Goal: Contribute content: Contribute content

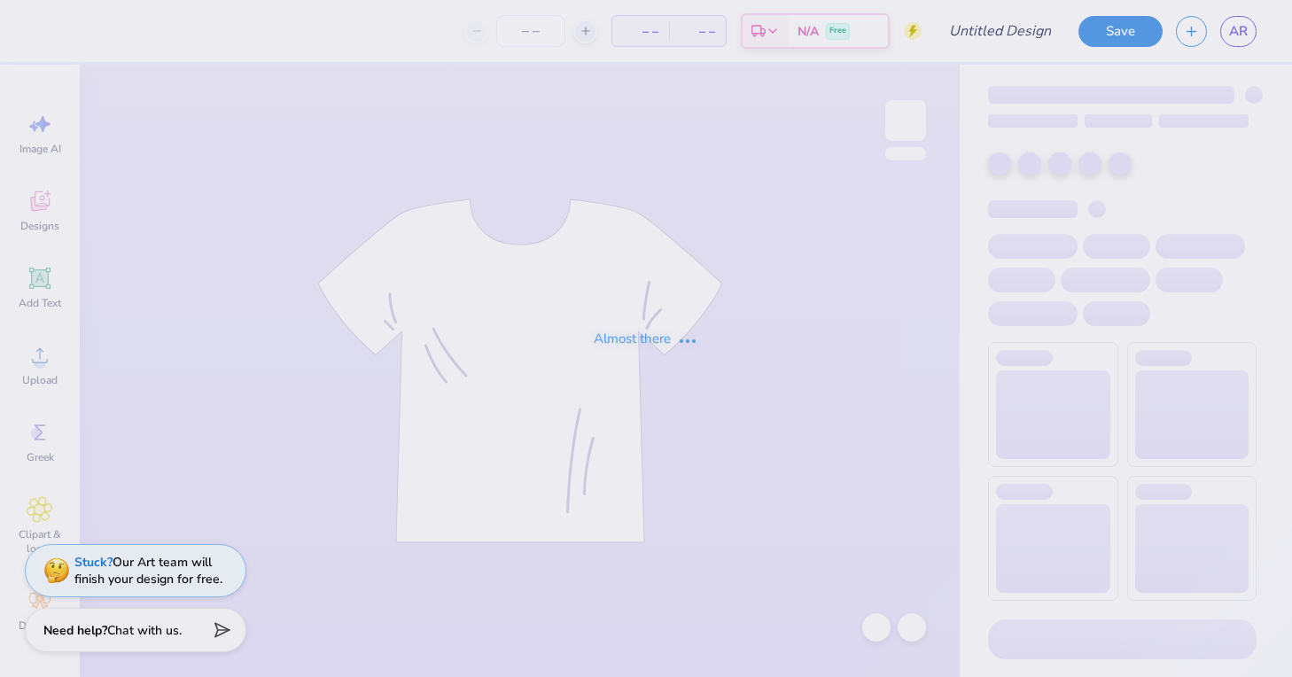
type input "DDD Mock Neck"
type input "50"
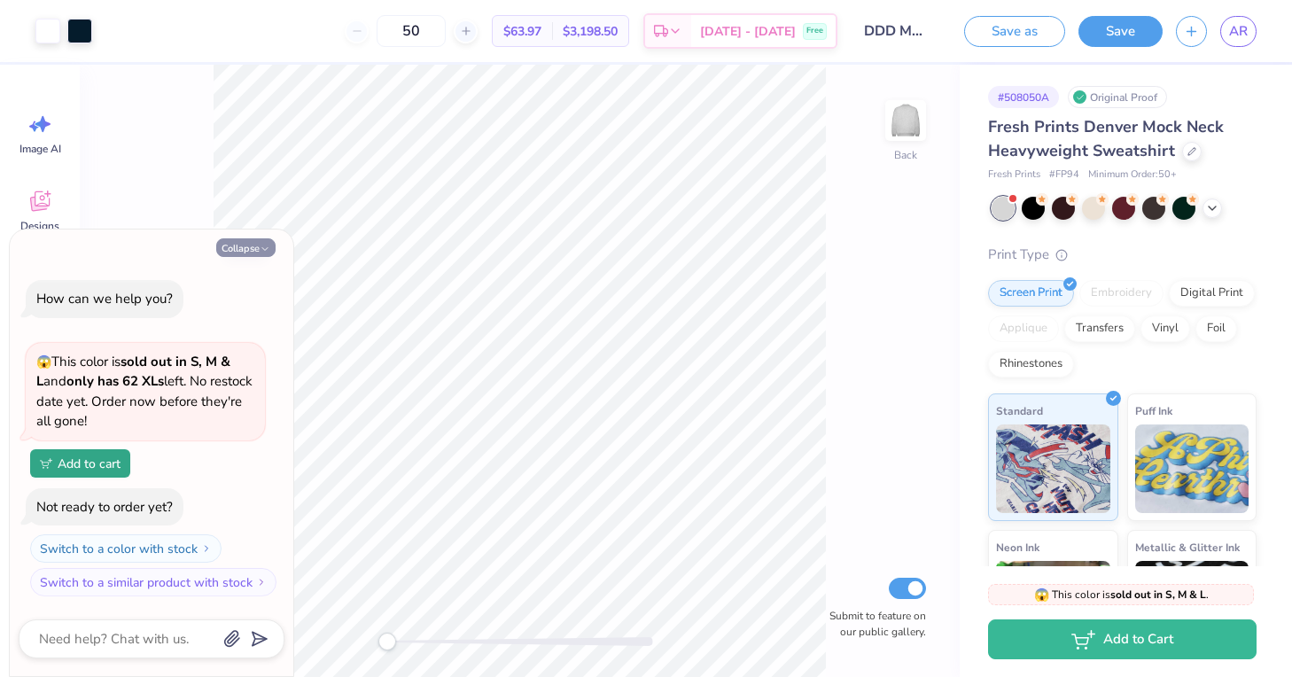
click at [266, 245] on button "Collapse" at bounding box center [245, 247] width 59 height 19
type textarea "x"
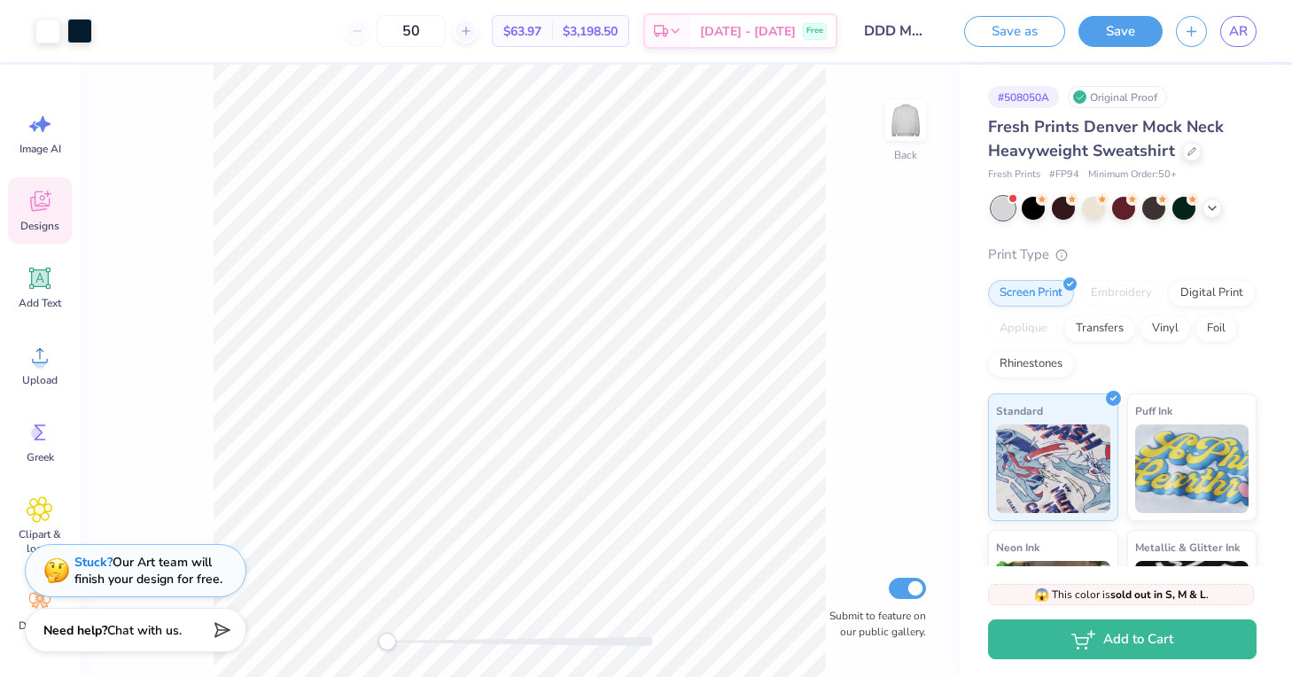
click at [33, 209] on icon at bounding box center [39, 204] width 17 height 14
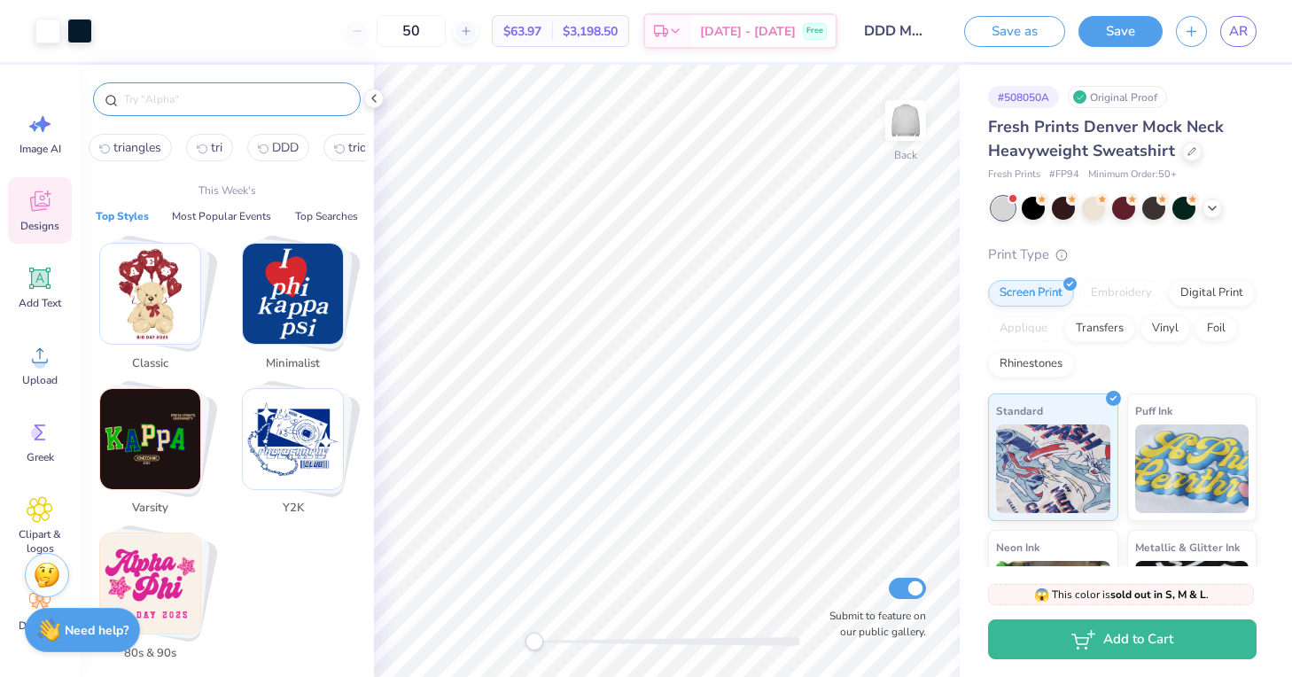
click at [161, 96] on input "text" at bounding box center [235, 99] width 227 height 18
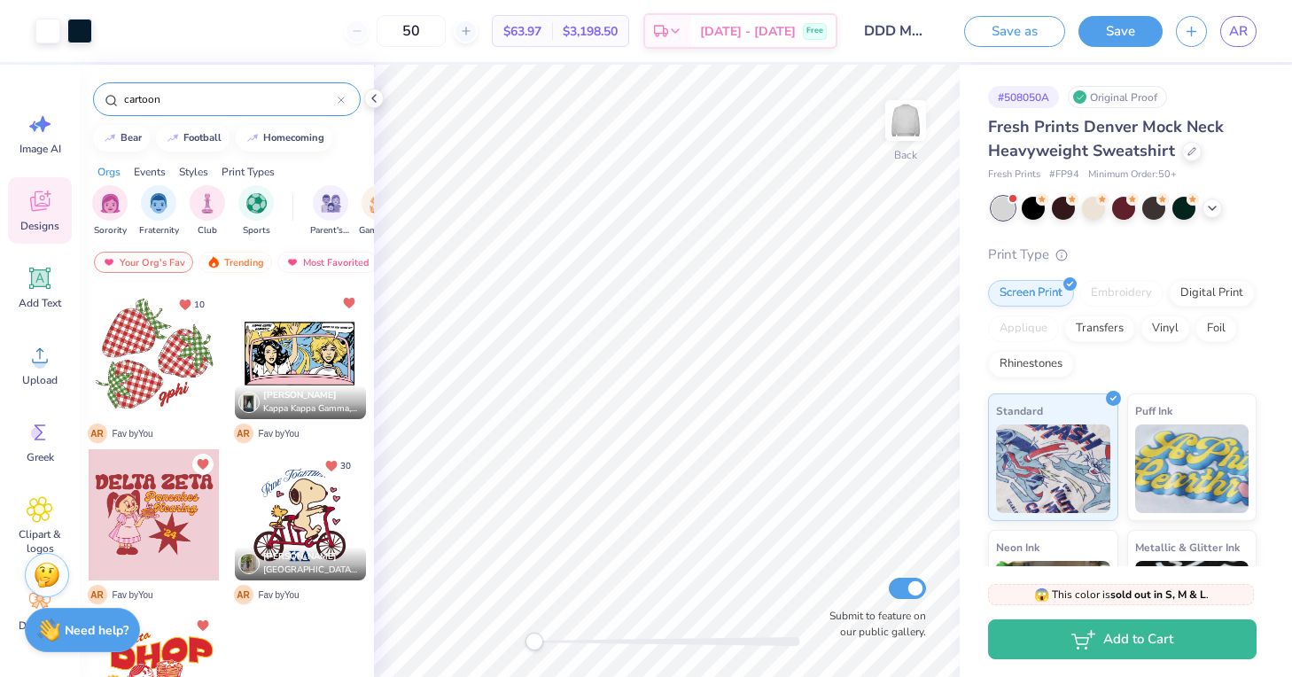
type input "cartoon"
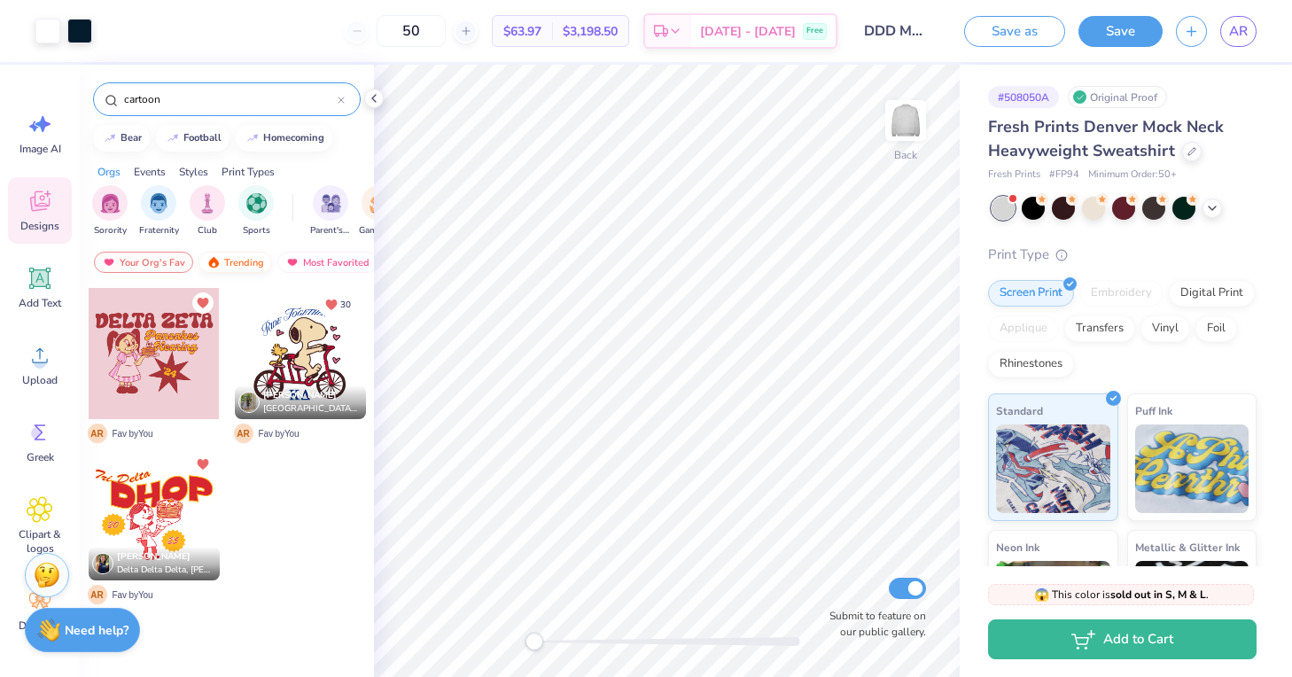
click at [237, 260] on div "Trending" at bounding box center [235, 262] width 74 height 21
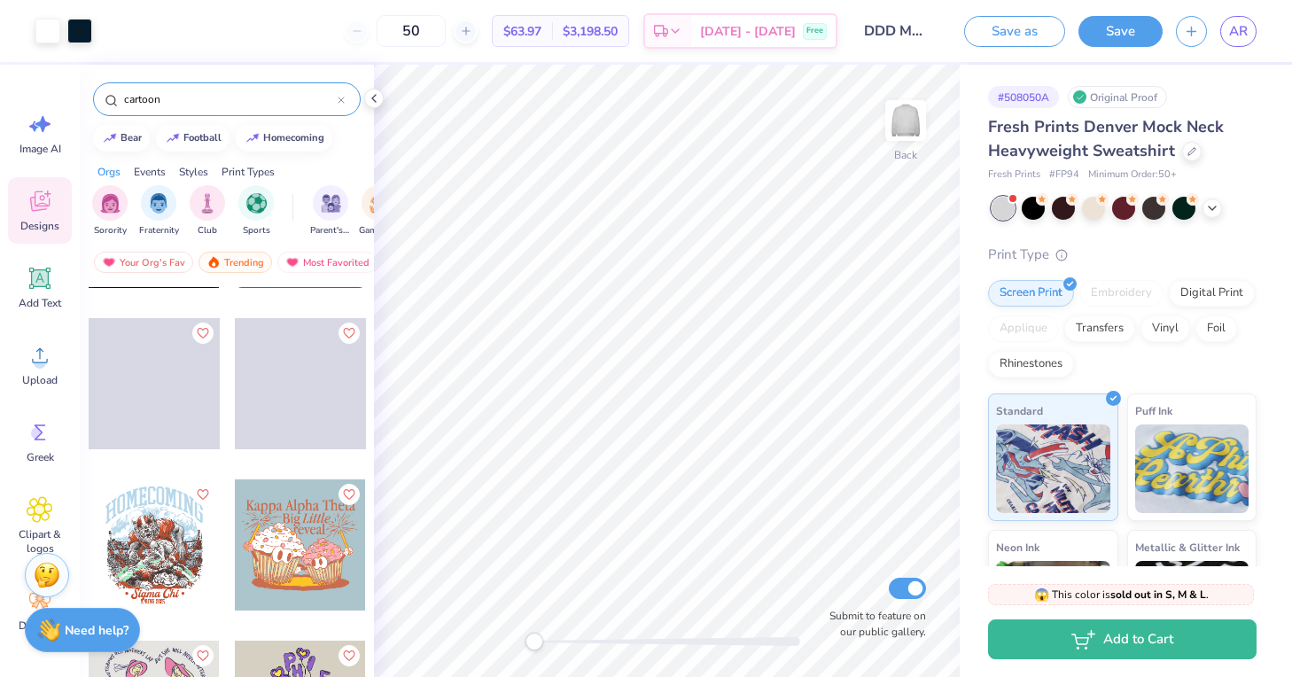
scroll to position [9485, 0]
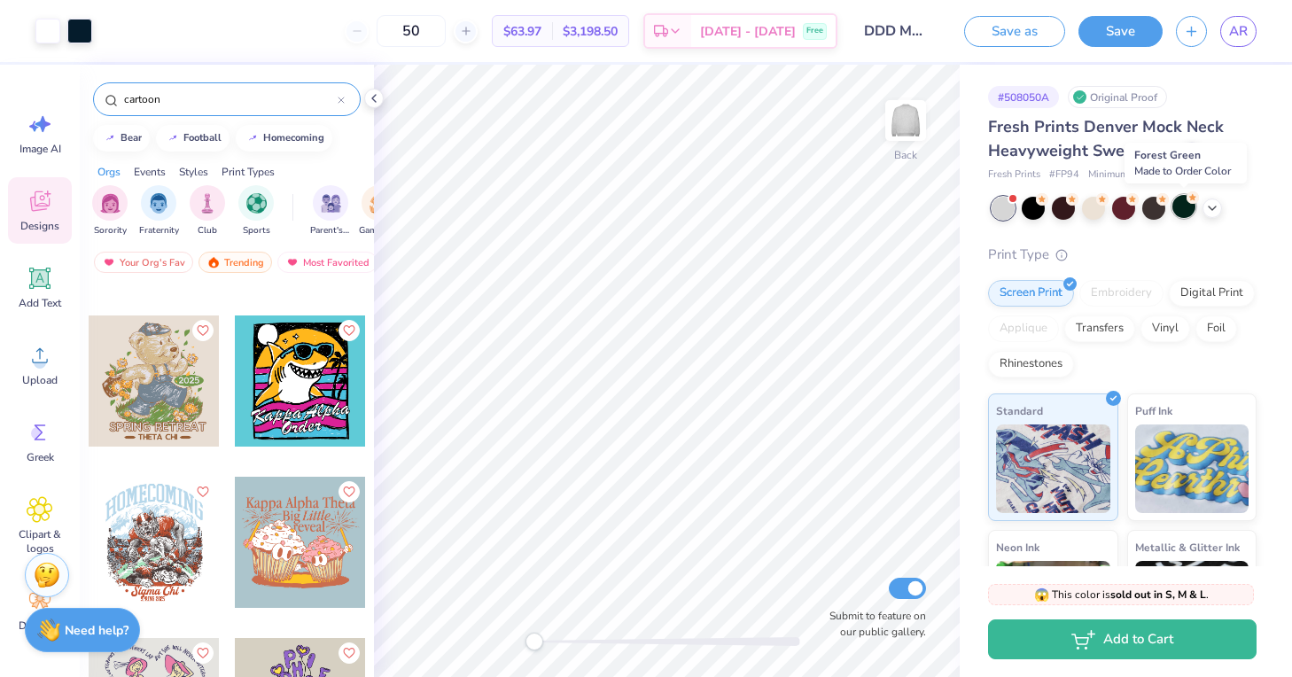
click at [1186, 209] on div at bounding box center [1183, 206] width 23 height 23
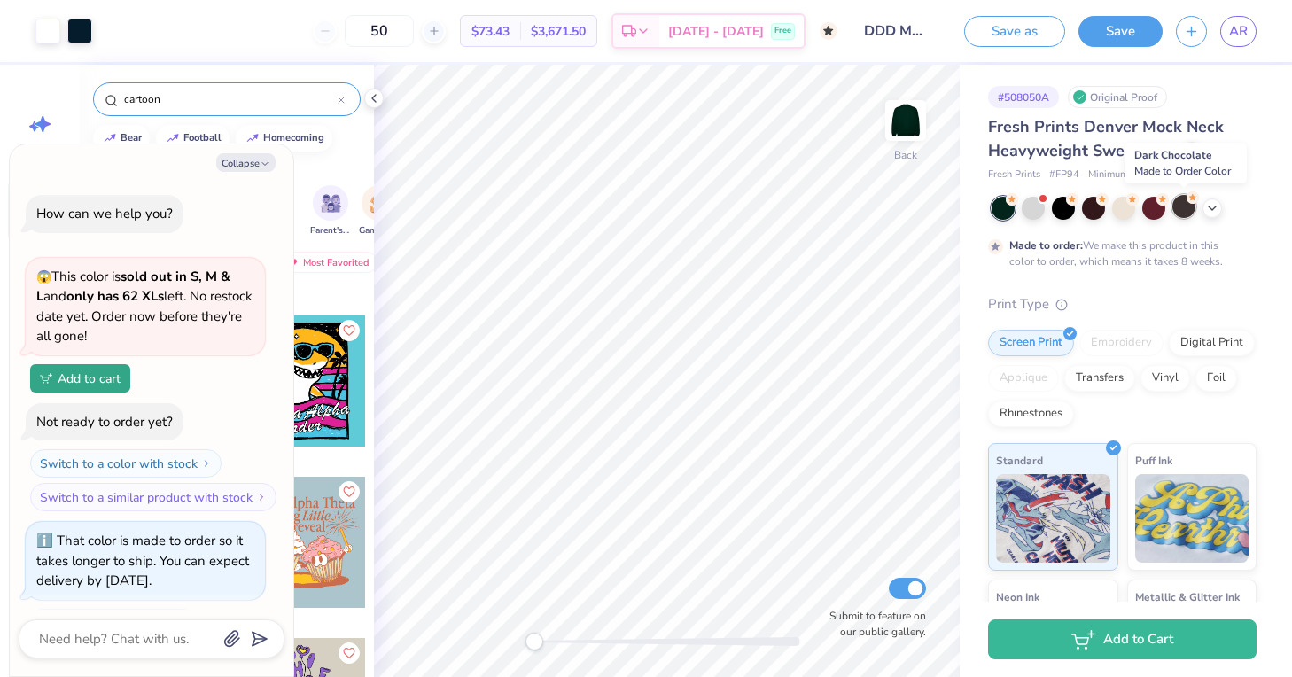
scroll to position [78, 0]
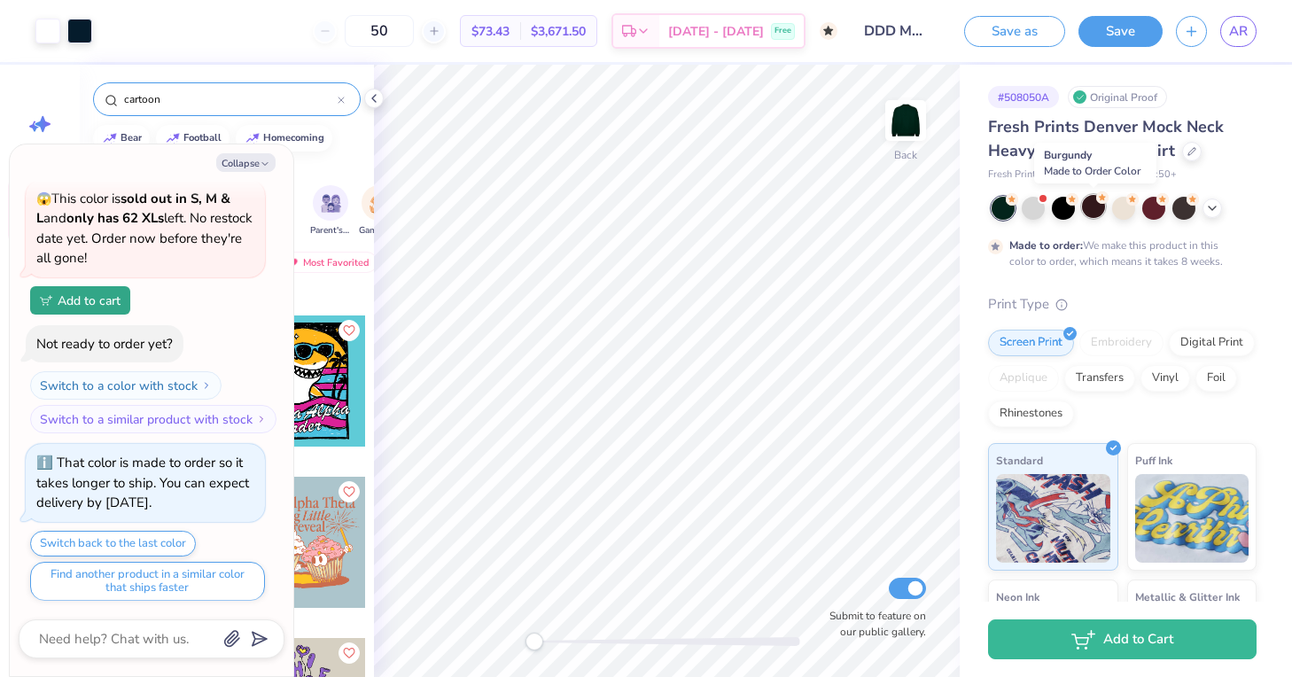
click at [1095, 201] on div at bounding box center [1093, 206] width 23 height 23
click at [1064, 206] on div at bounding box center [1062, 206] width 23 height 23
click at [1208, 209] on icon at bounding box center [1212, 206] width 14 height 14
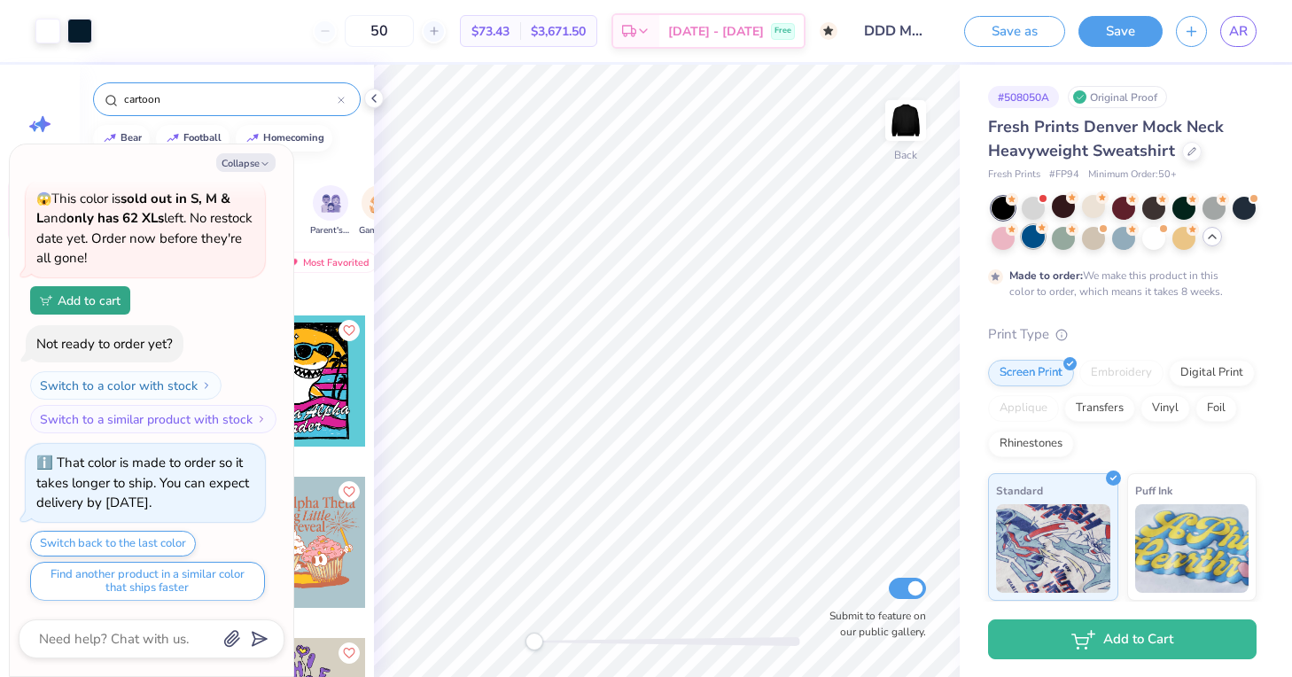
click at [1036, 232] on icon at bounding box center [1042, 227] width 12 height 12
click at [1217, 207] on div at bounding box center [1213, 206] width 23 height 23
click at [1010, 209] on div at bounding box center [1002, 208] width 23 height 23
click at [1241, 203] on div at bounding box center [1243, 206] width 23 height 23
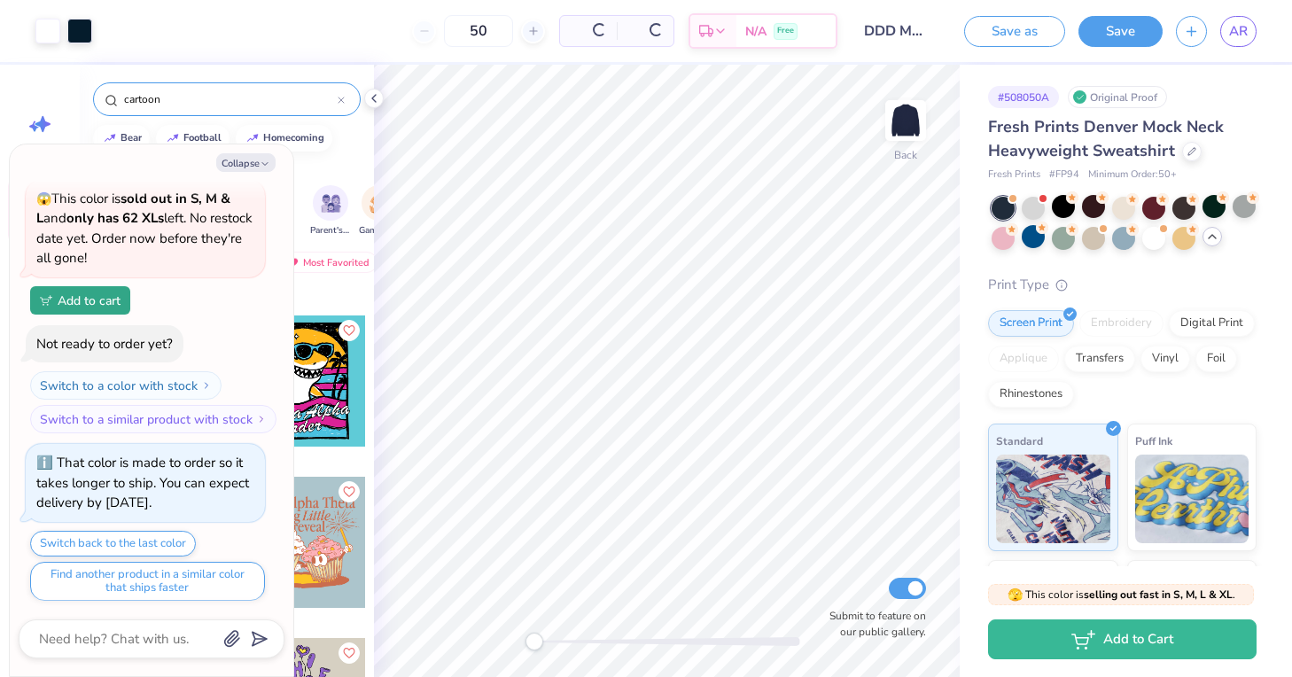
scroll to position [441, 0]
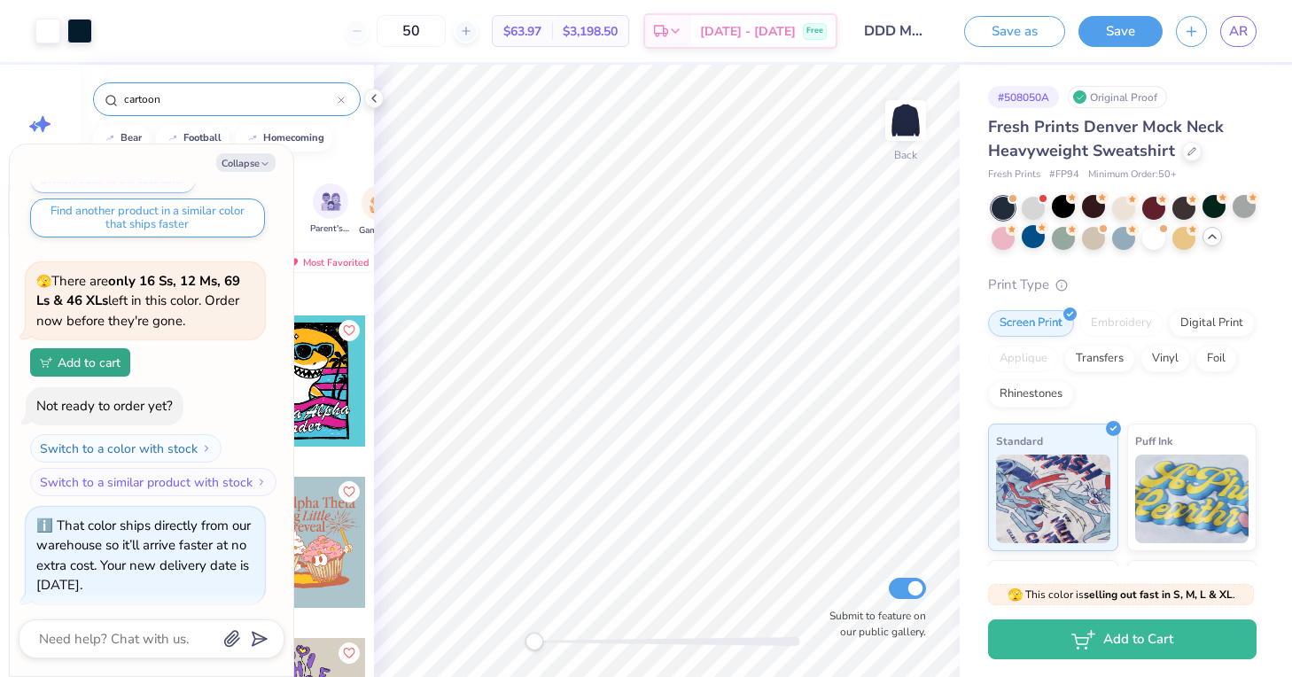
click at [343, 221] on div "Parent's Weekend" at bounding box center [330, 209] width 41 height 52
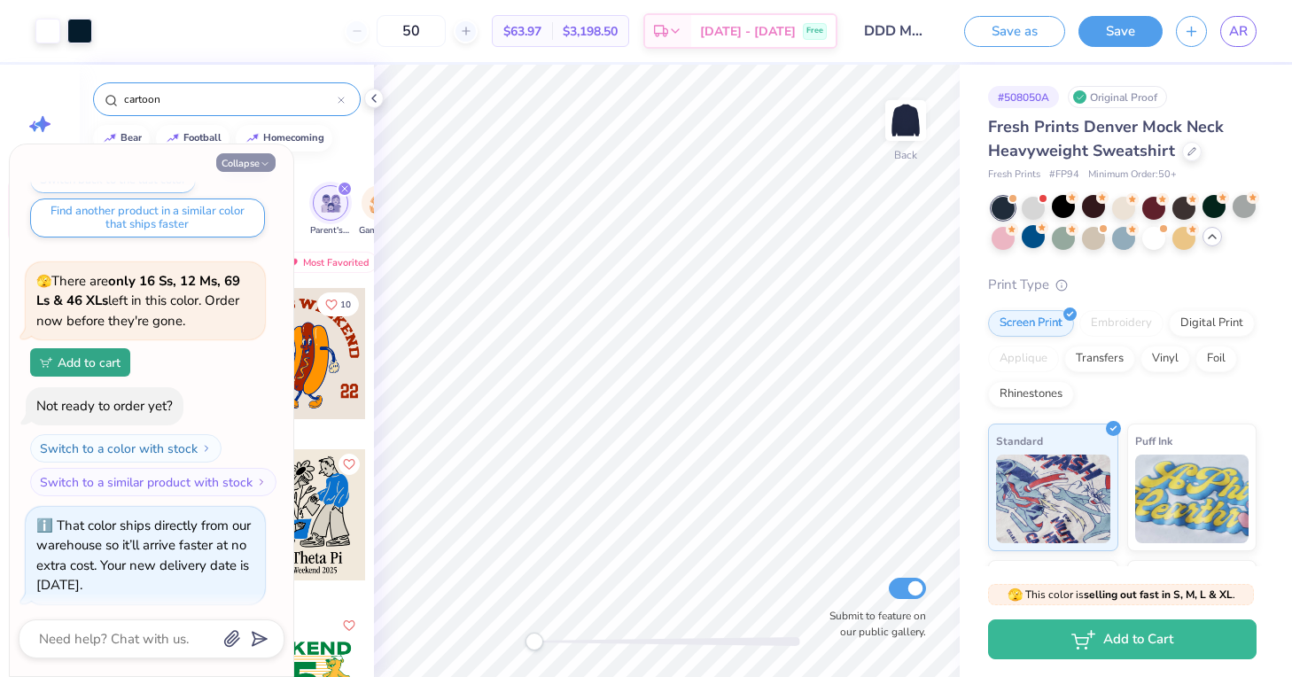
click at [260, 165] on icon "button" at bounding box center [265, 164] width 11 height 11
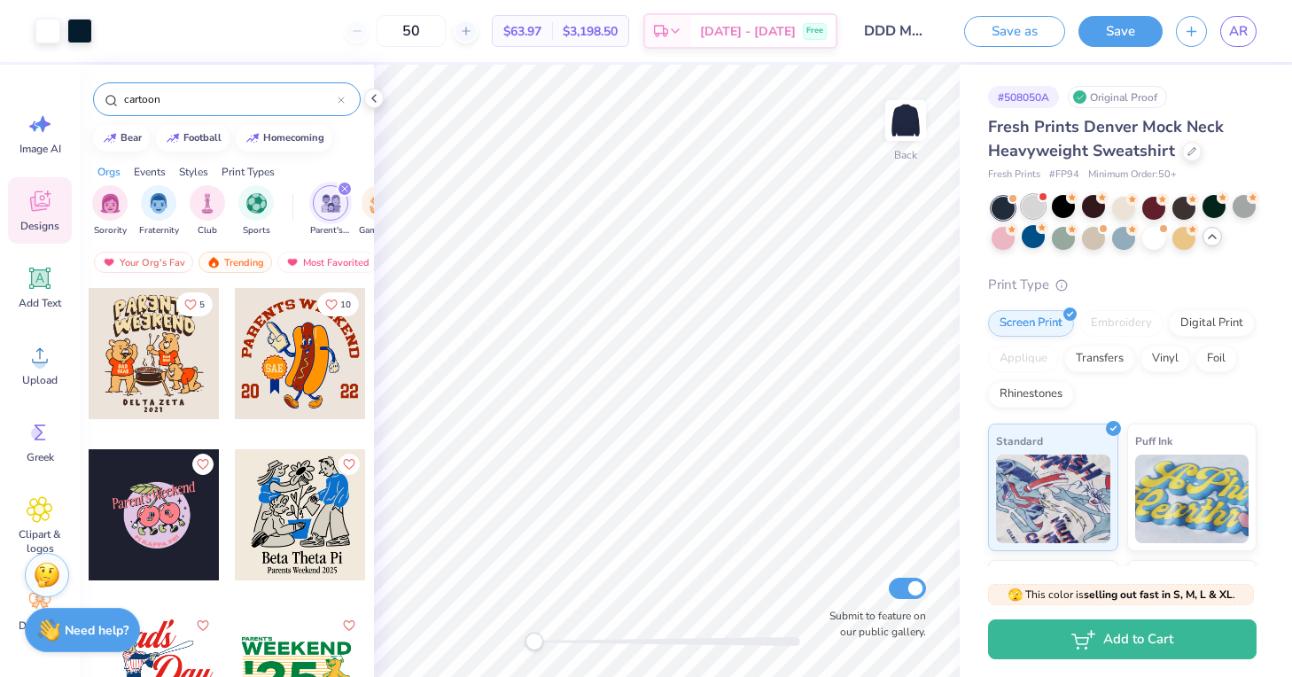
click at [1027, 197] on div at bounding box center [1032, 206] width 23 height 23
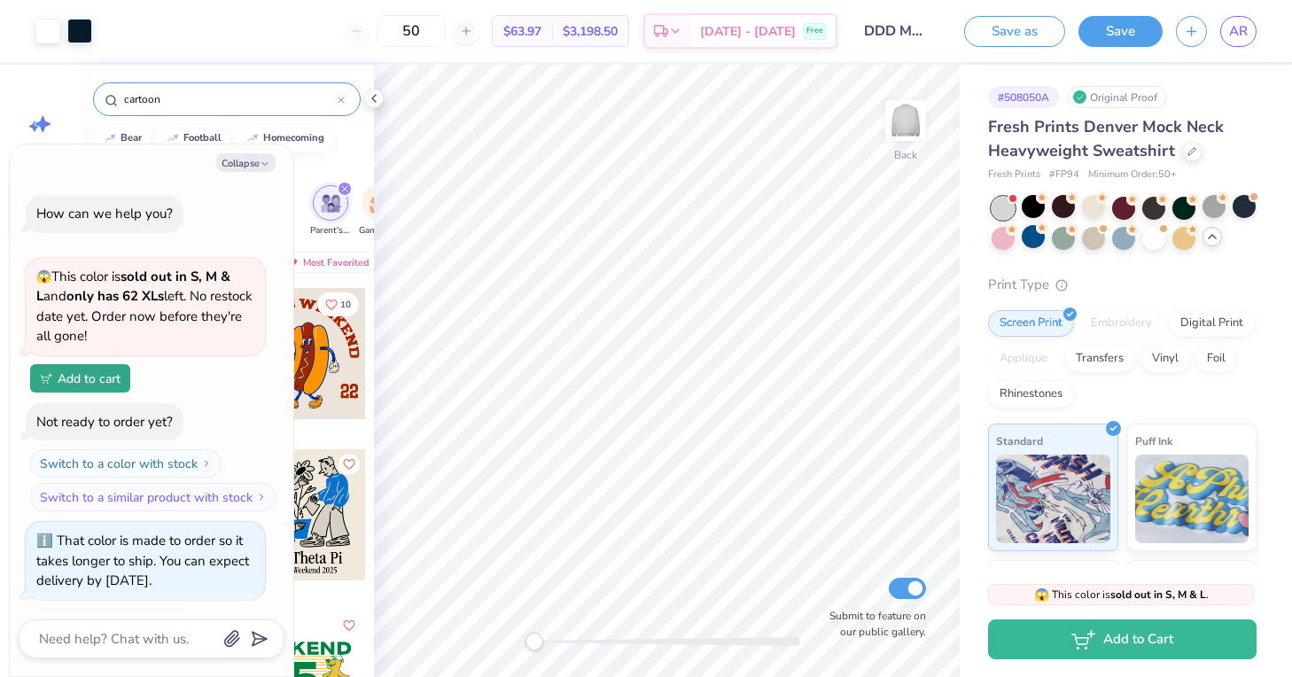
scroll to position [718, 0]
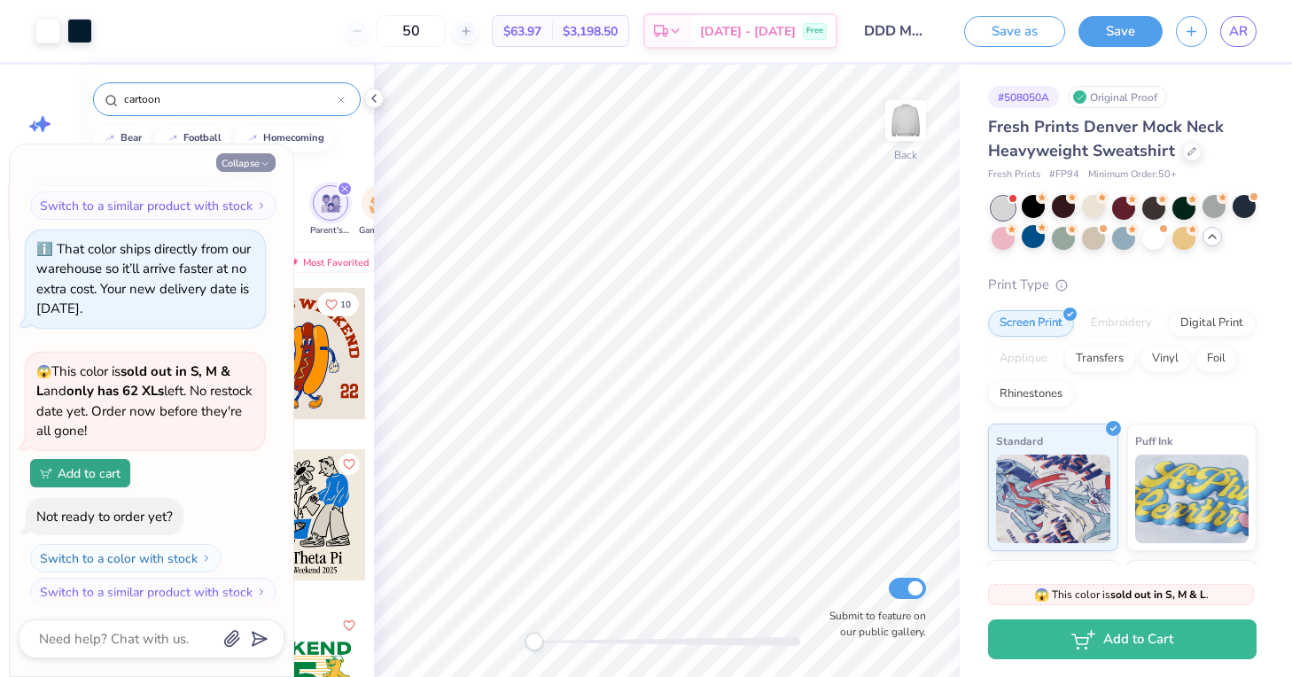
click at [266, 162] on icon "button" at bounding box center [265, 164] width 11 height 11
type textarea "x"
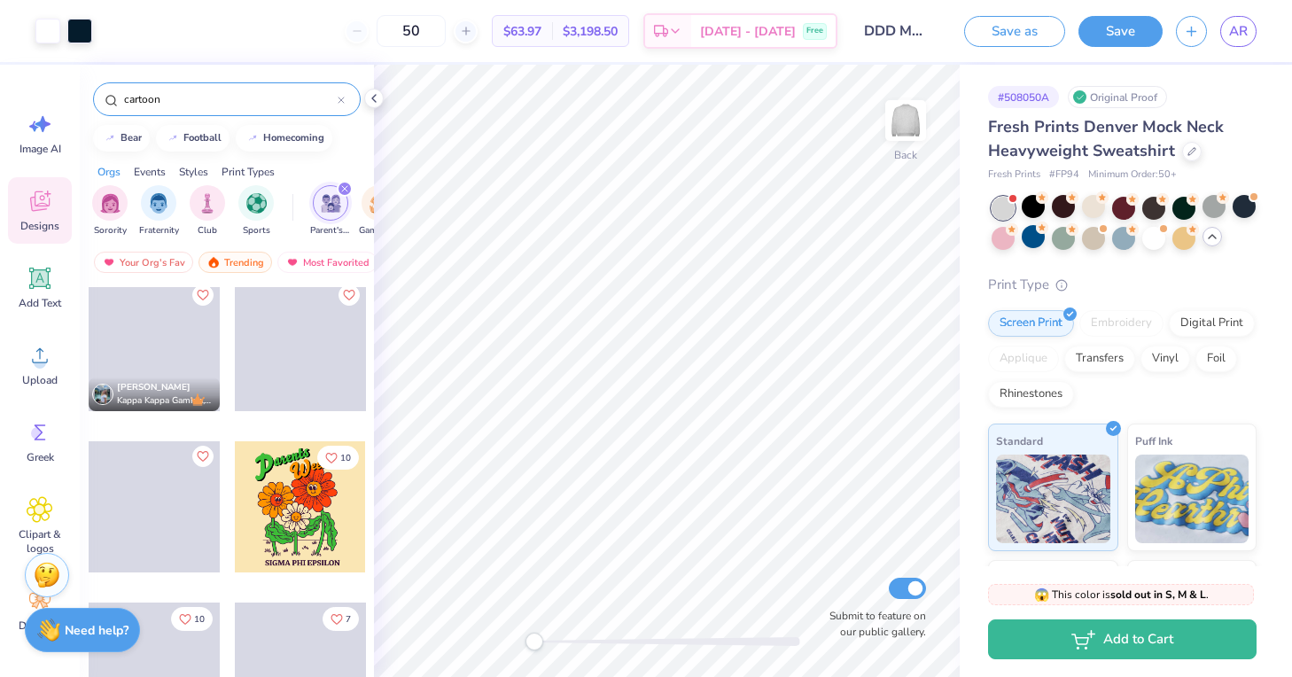
scroll to position [1622, 0]
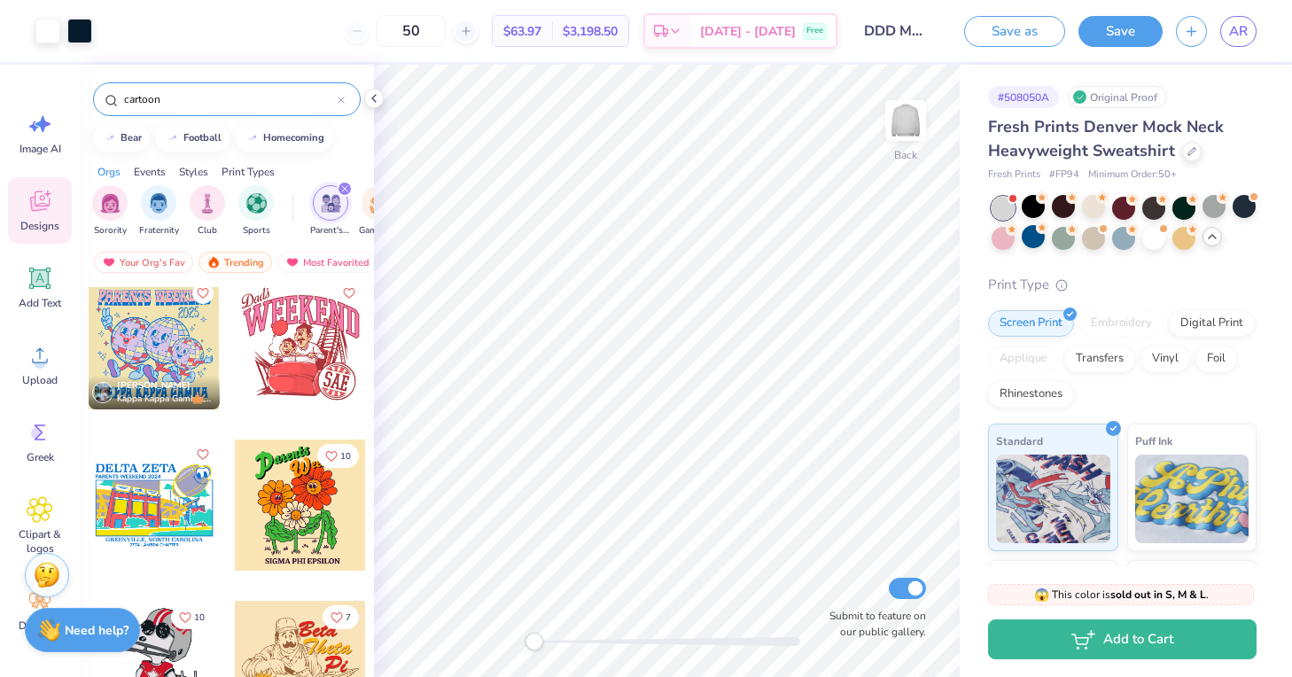
drag, startPoint x: 199, startPoint y: 120, endPoint x: 130, endPoint y: 110, distance: 69.9
click at [130, 110] on div "cartoon" at bounding box center [227, 95] width 294 height 60
drag, startPoint x: 170, startPoint y: 109, endPoint x: 129, endPoint y: 97, distance: 42.6
click at [129, 97] on div "cartoon" at bounding box center [227, 99] width 268 height 34
drag, startPoint x: 171, startPoint y: 97, endPoint x: 81, endPoint y: 80, distance: 91.9
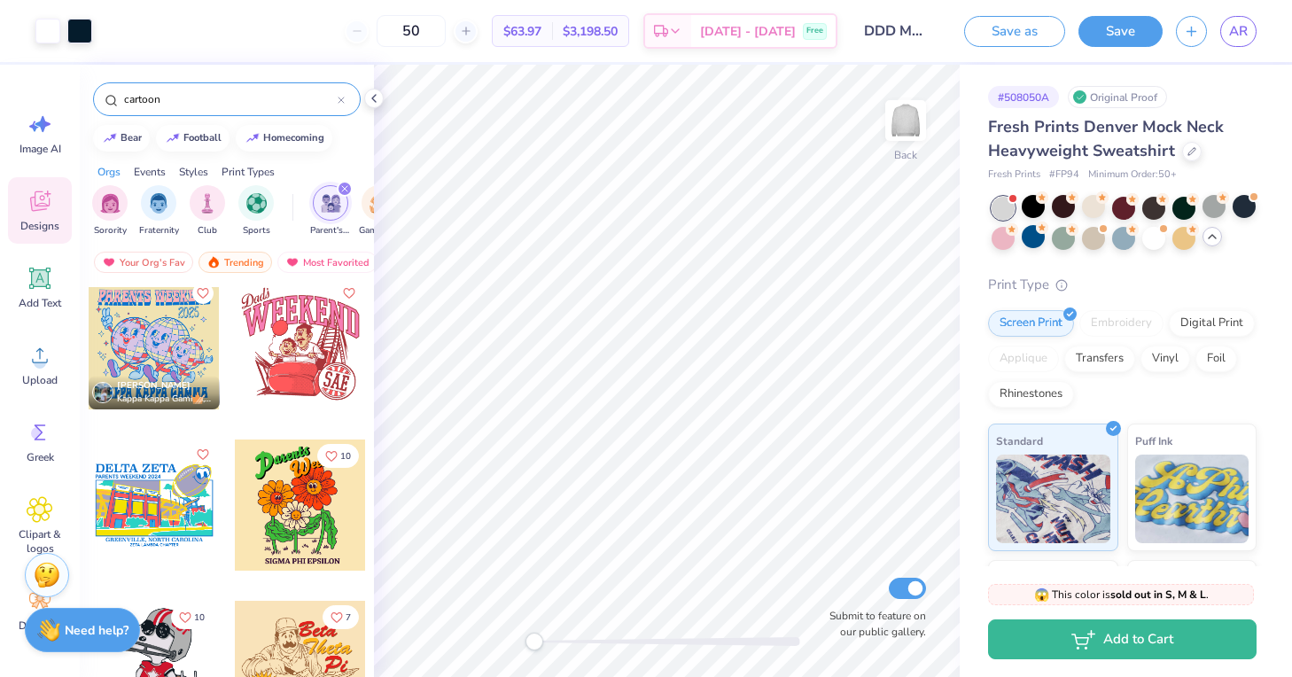
click at [81, 81] on div "cartoon" at bounding box center [227, 95] width 294 height 60
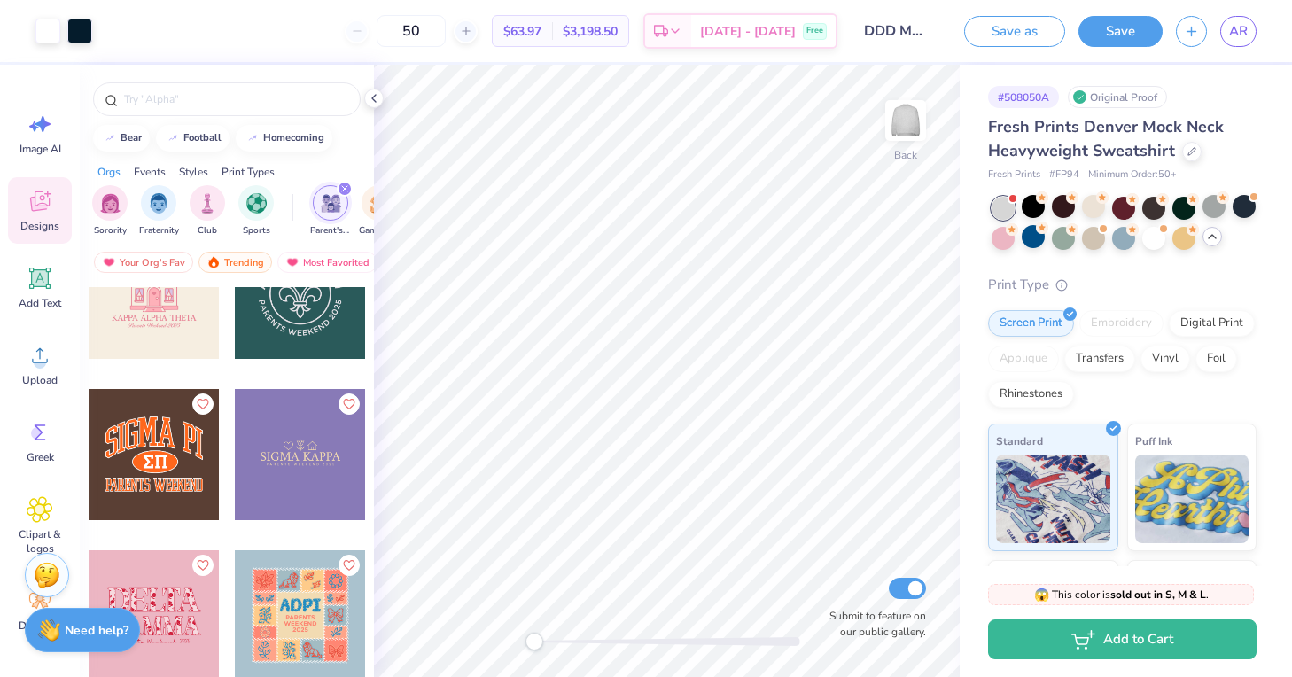
scroll to position [6028, 0]
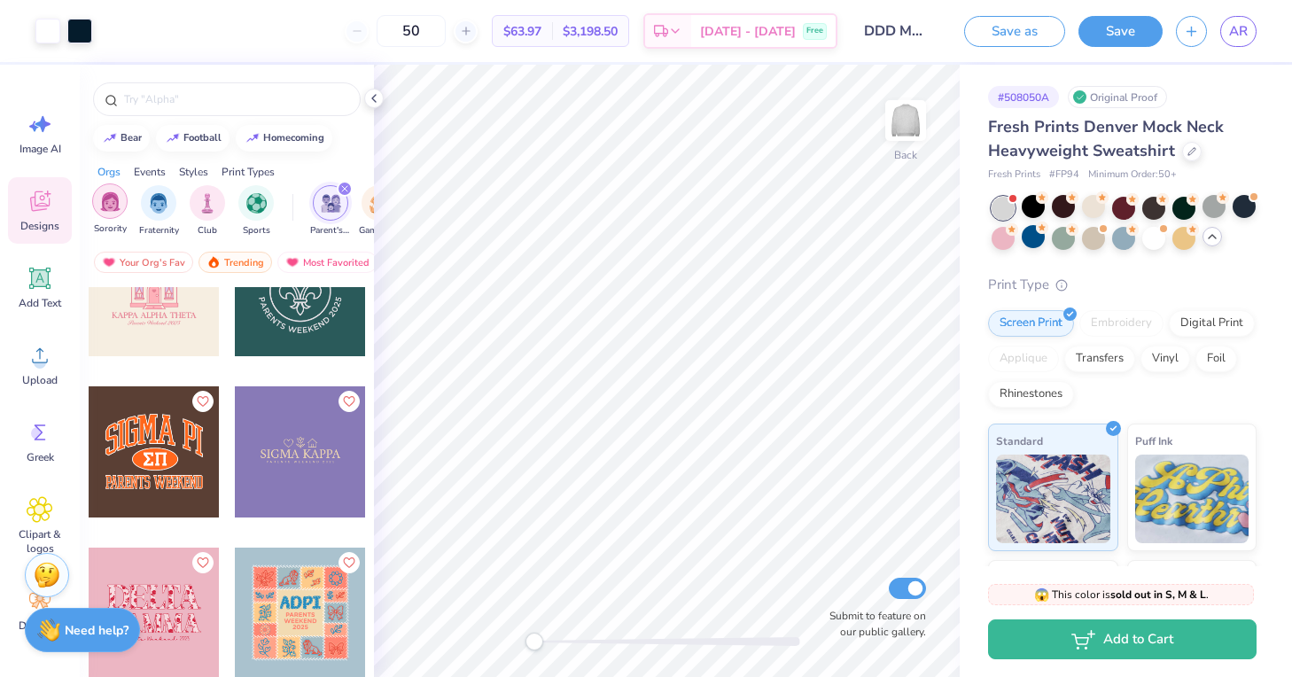
click at [118, 207] on img "filter for Sorority" at bounding box center [110, 201] width 20 height 20
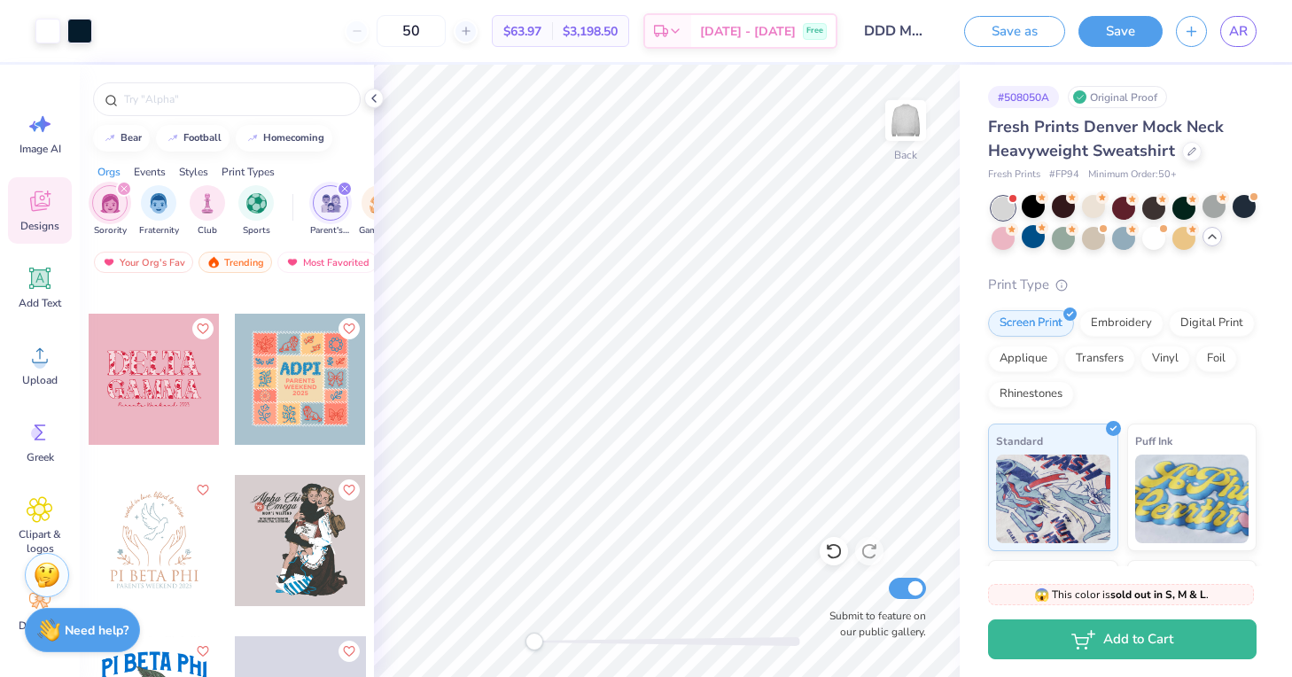
scroll to position [3639, 0]
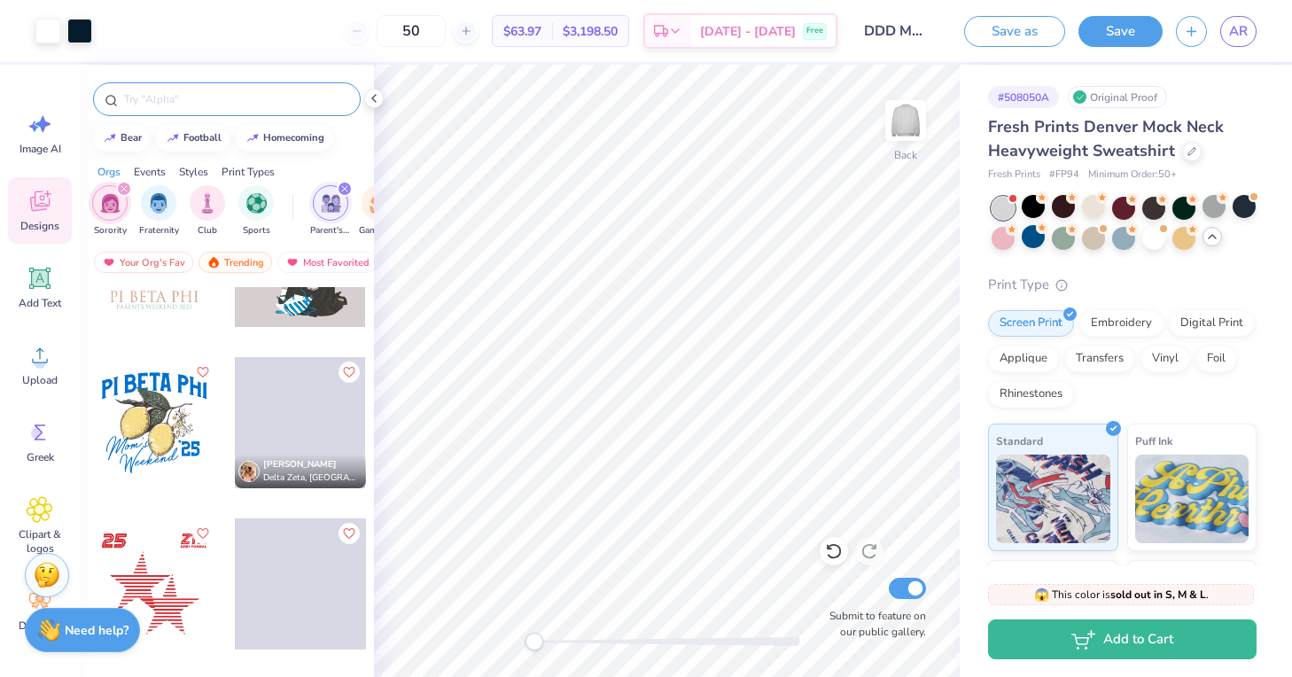
click at [179, 109] on div at bounding box center [227, 99] width 268 height 34
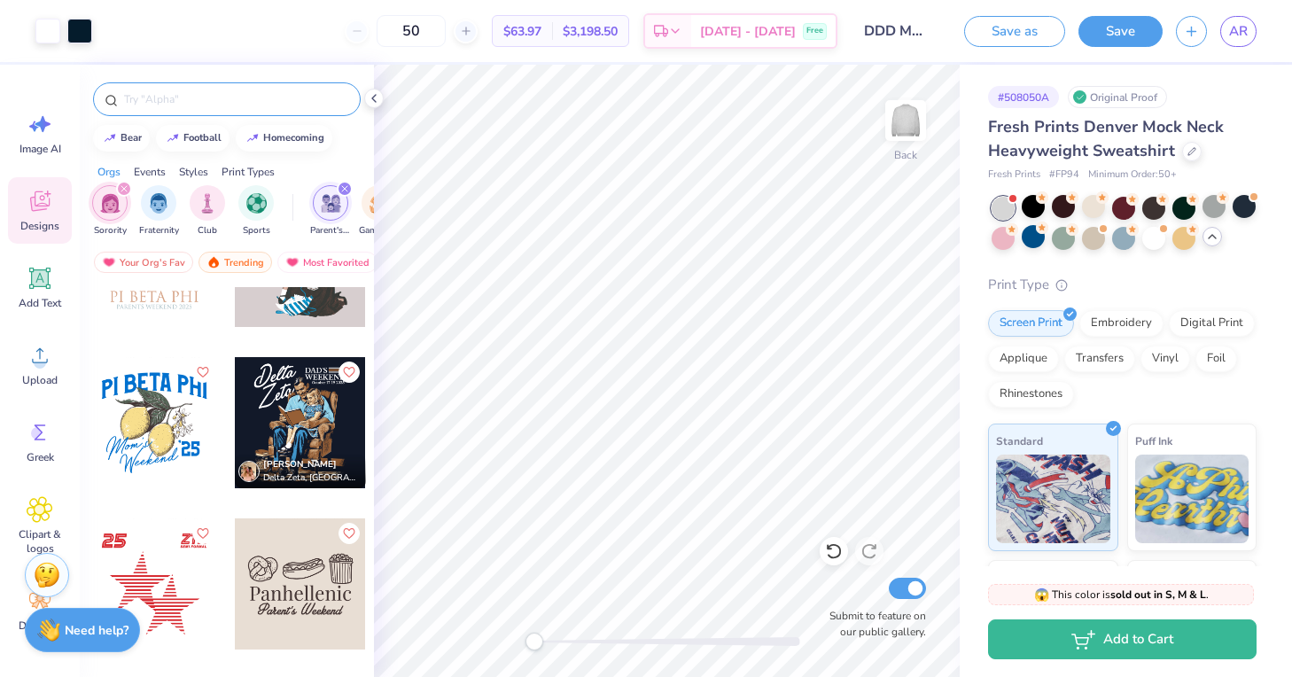
click at [164, 94] on input "text" at bounding box center [235, 99] width 227 height 18
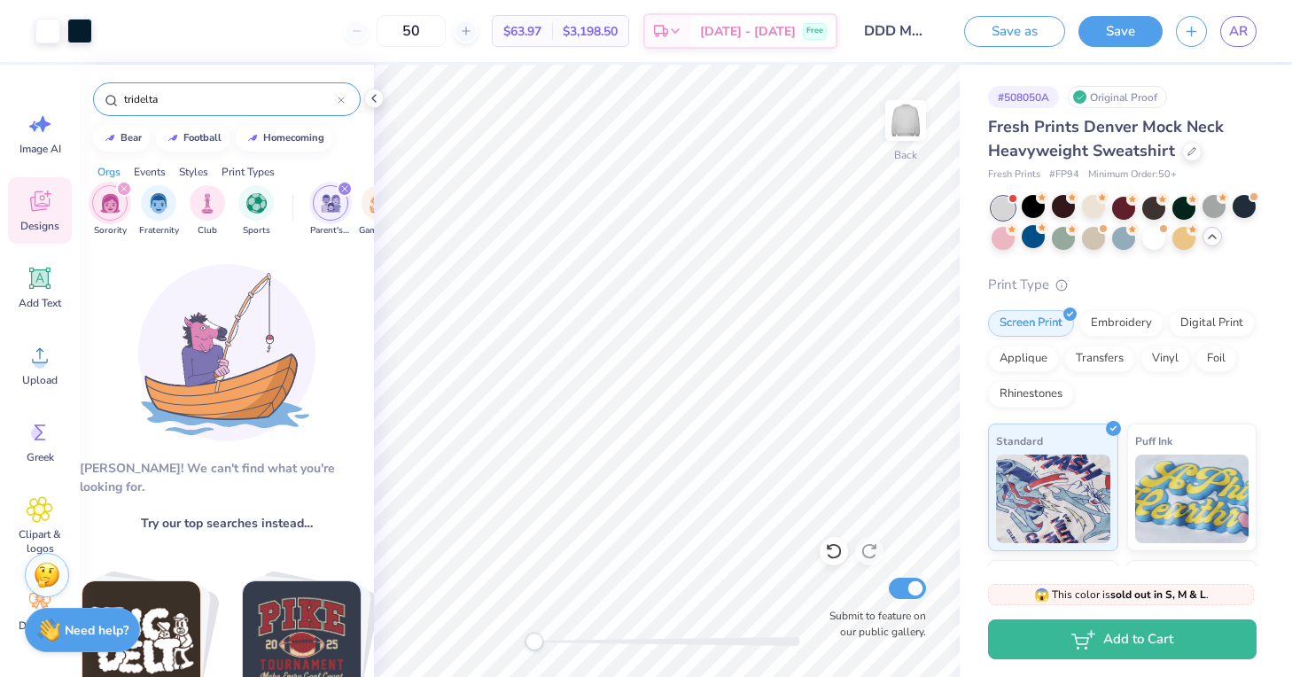
type input "tridelta"
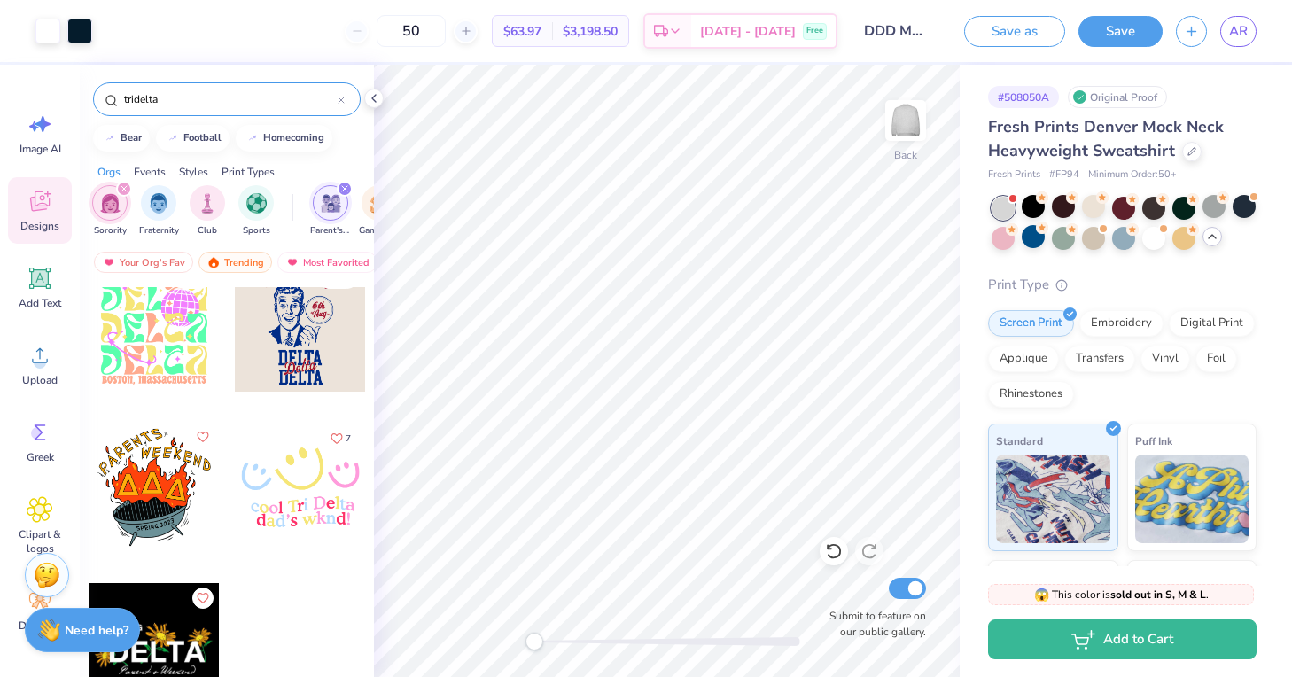
scroll to position [777, 0]
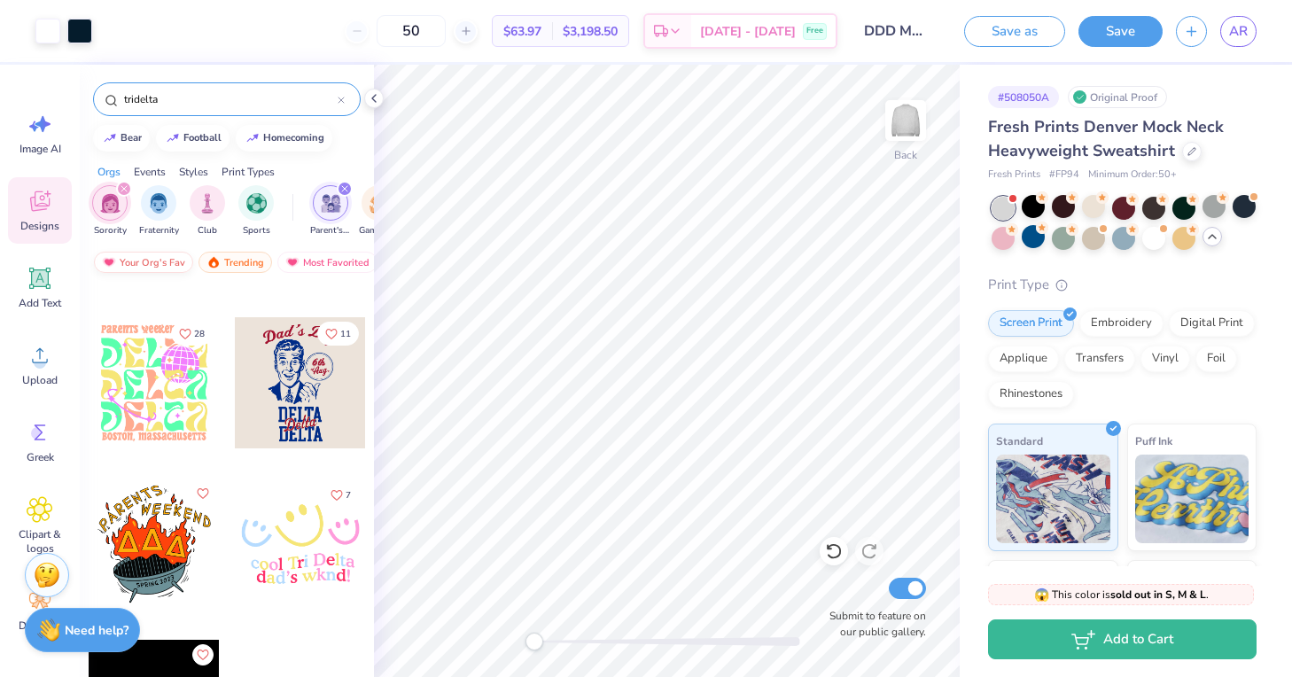
click at [152, 257] on div "Your Org's Fav" at bounding box center [143, 262] width 99 height 21
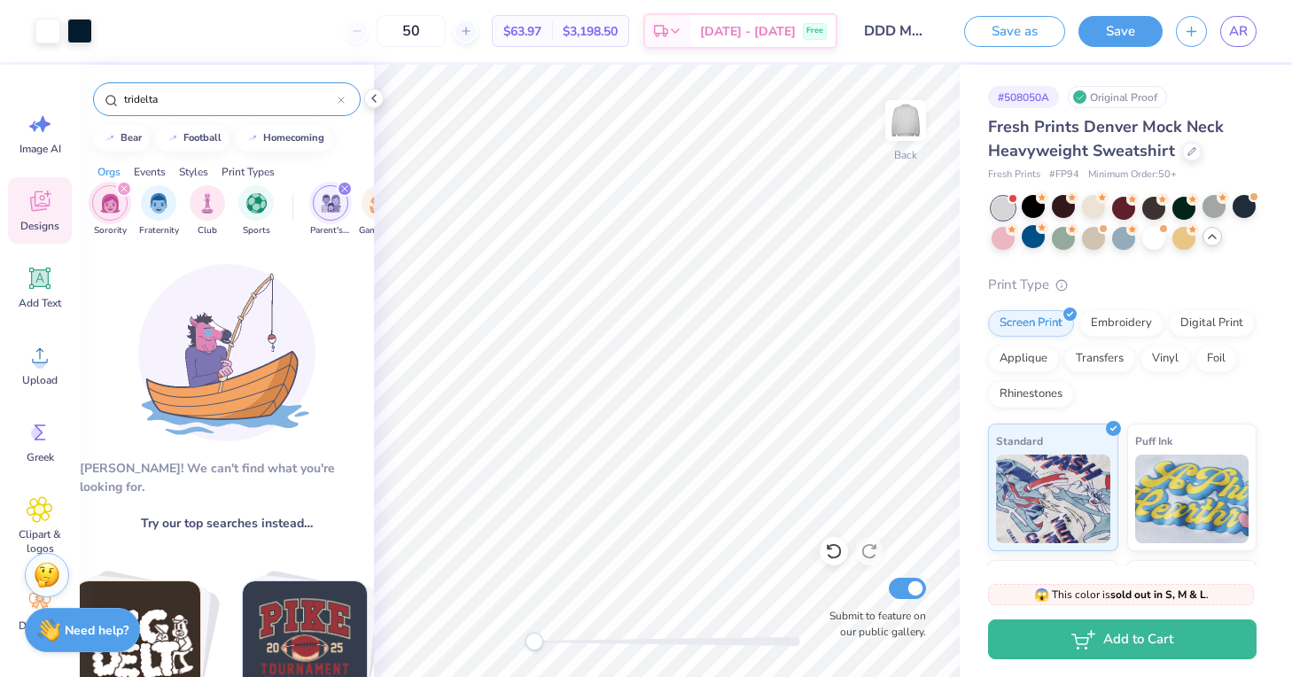
click at [39, 198] on icon at bounding box center [40, 201] width 27 height 27
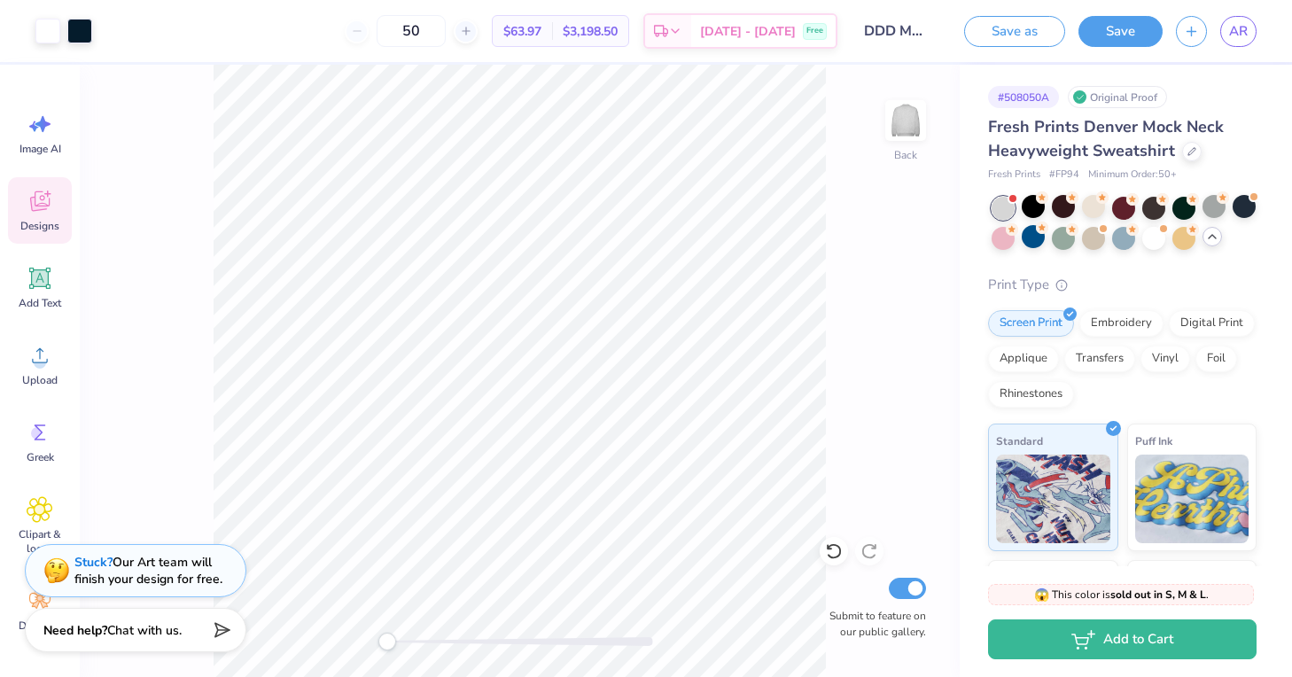
click at [32, 215] on div "Designs" at bounding box center [40, 210] width 64 height 66
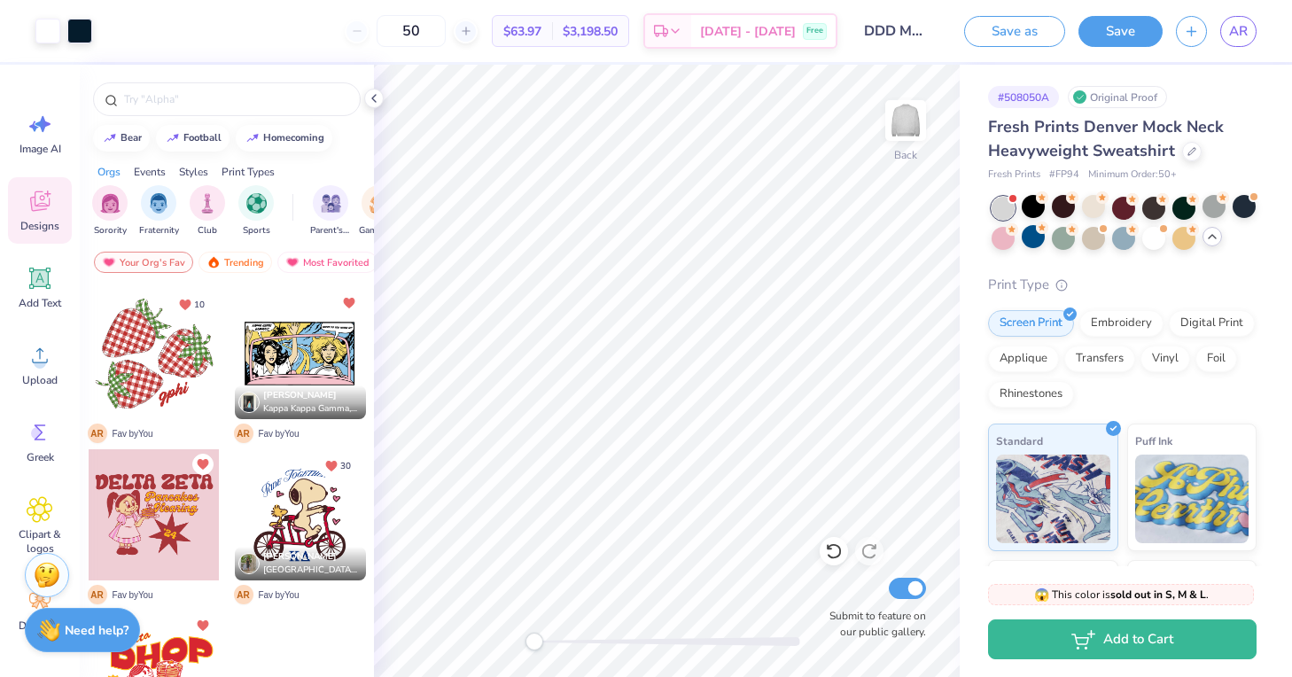
click at [283, 348] on div at bounding box center [300, 353] width 131 height 131
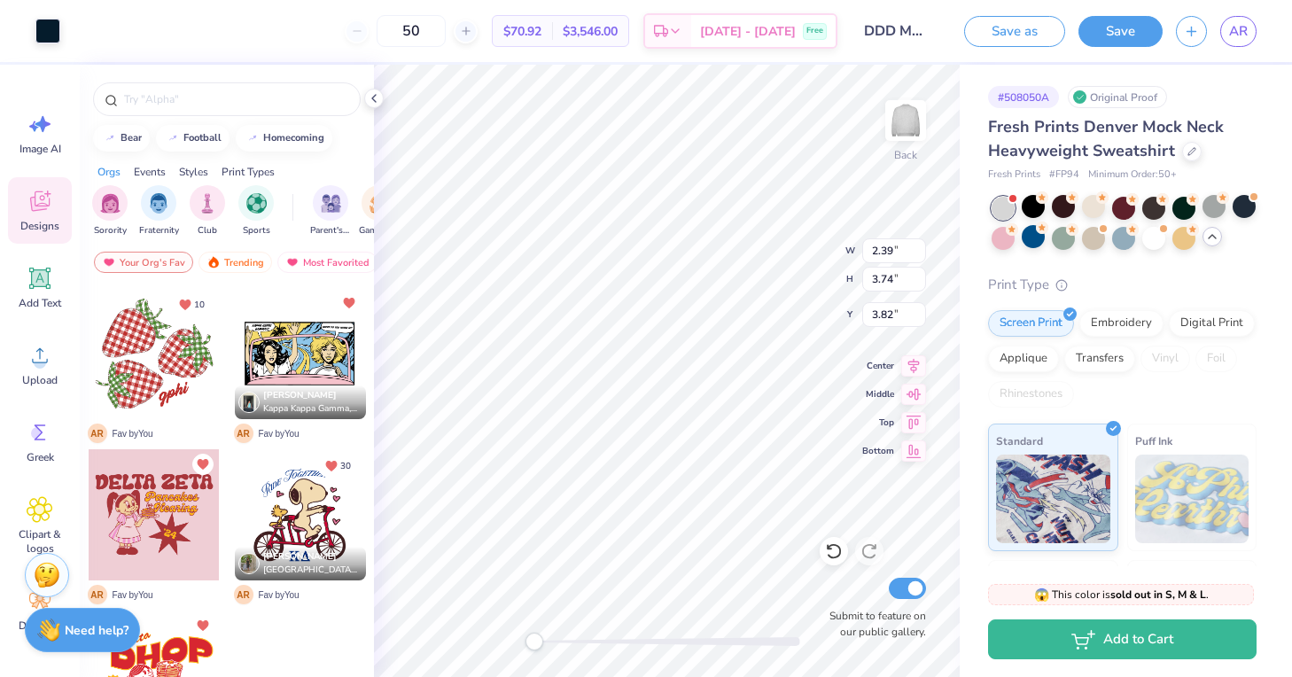
type input "2.39"
type input "3.74"
type input "3.82"
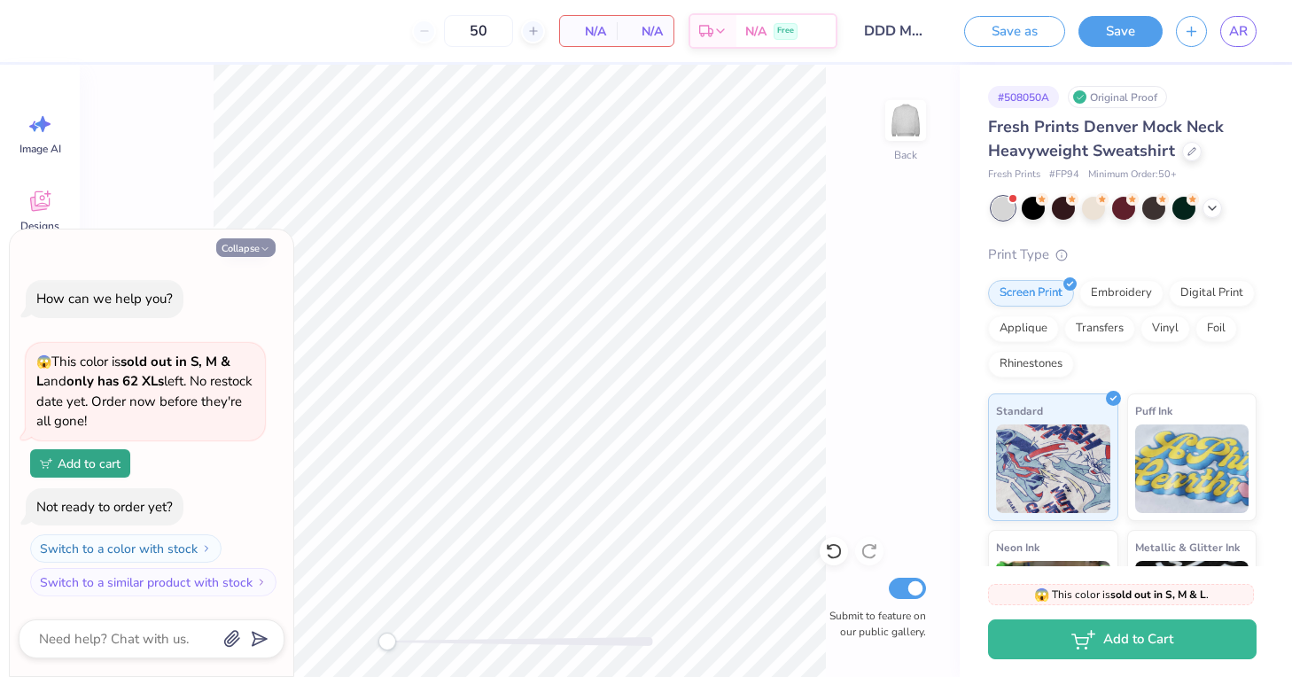
click at [237, 254] on button "Collapse" at bounding box center [245, 247] width 59 height 19
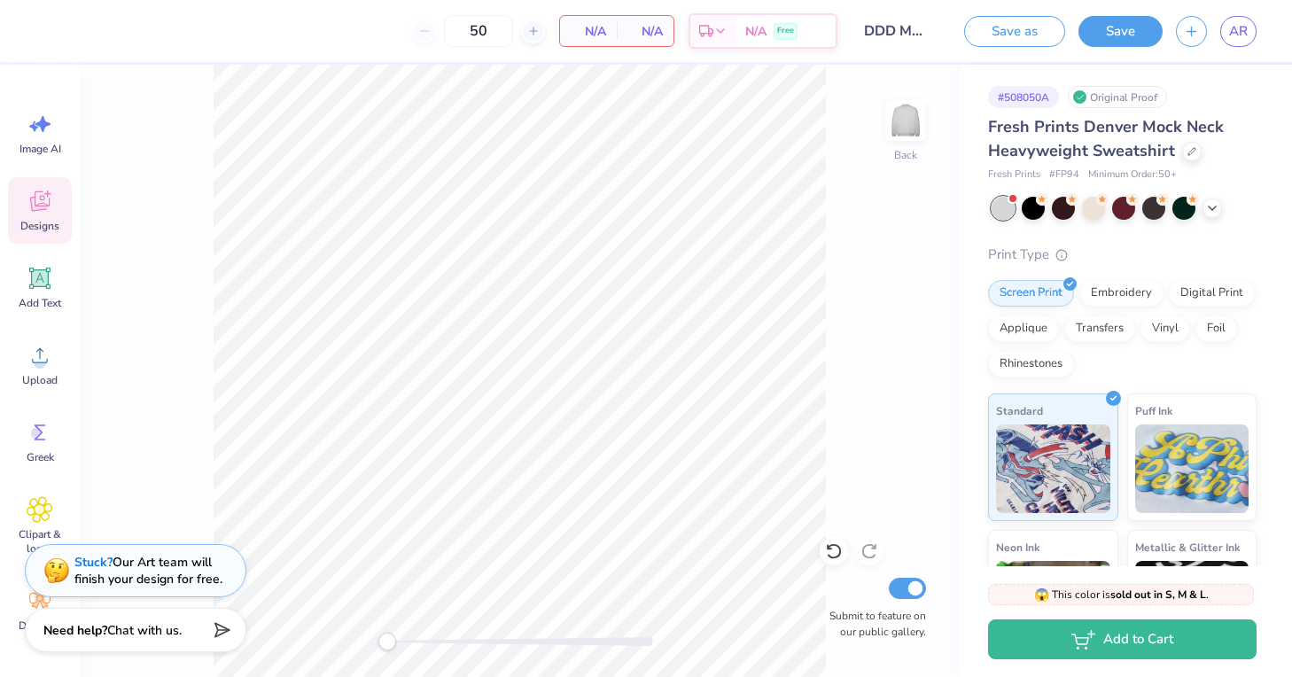
click at [33, 200] on icon at bounding box center [39, 204] width 17 height 14
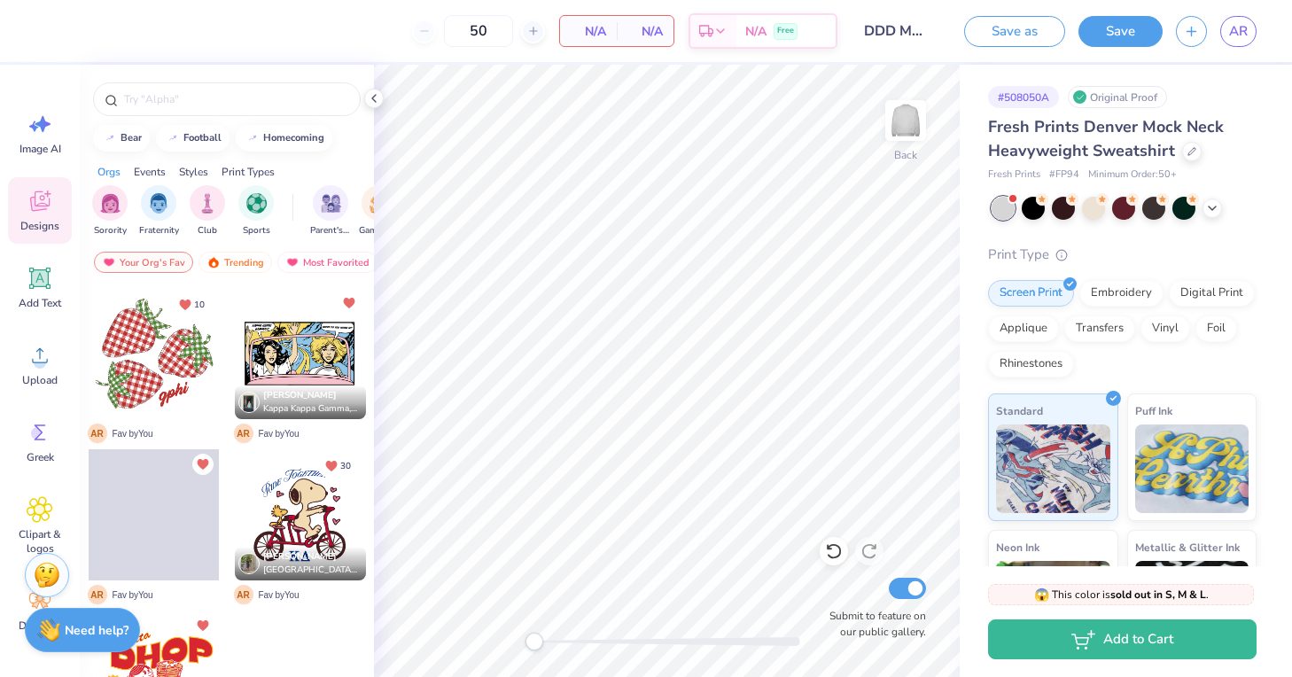
click at [295, 330] on div at bounding box center [300, 353] width 131 height 131
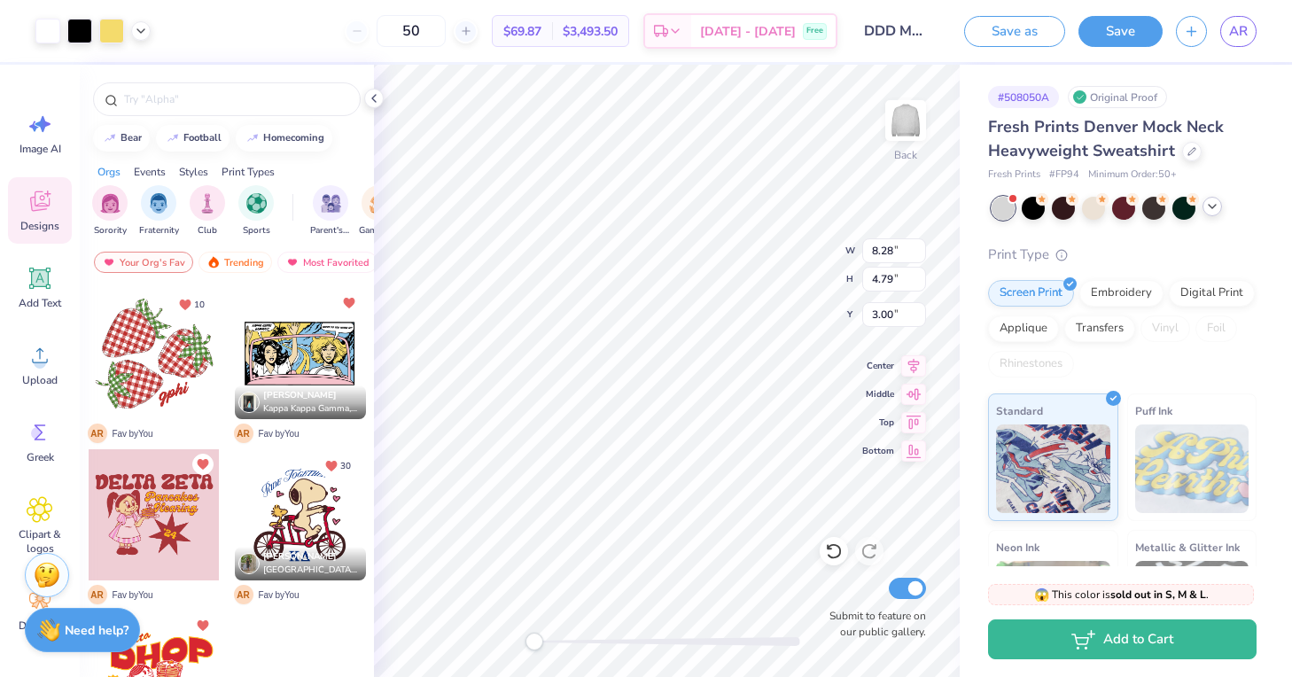
click at [1208, 203] on icon at bounding box center [1212, 206] width 14 height 14
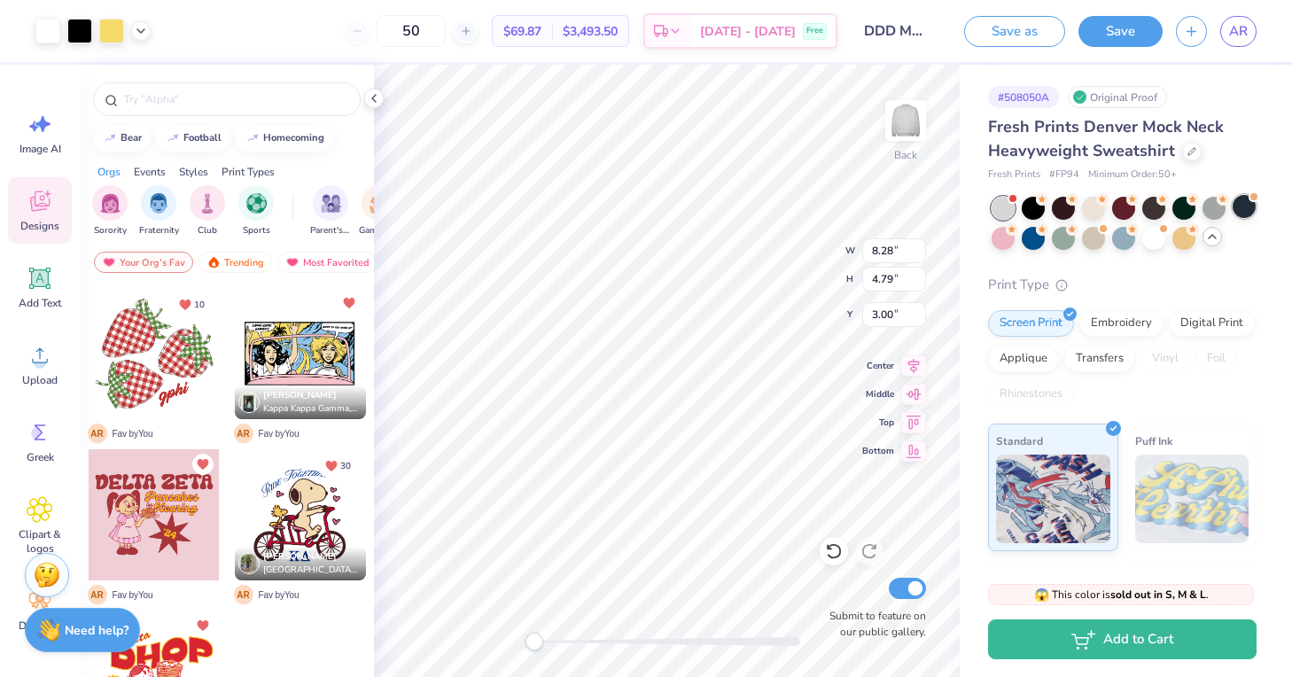
click at [1238, 206] on div at bounding box center [1243, 206] width 23 height 23
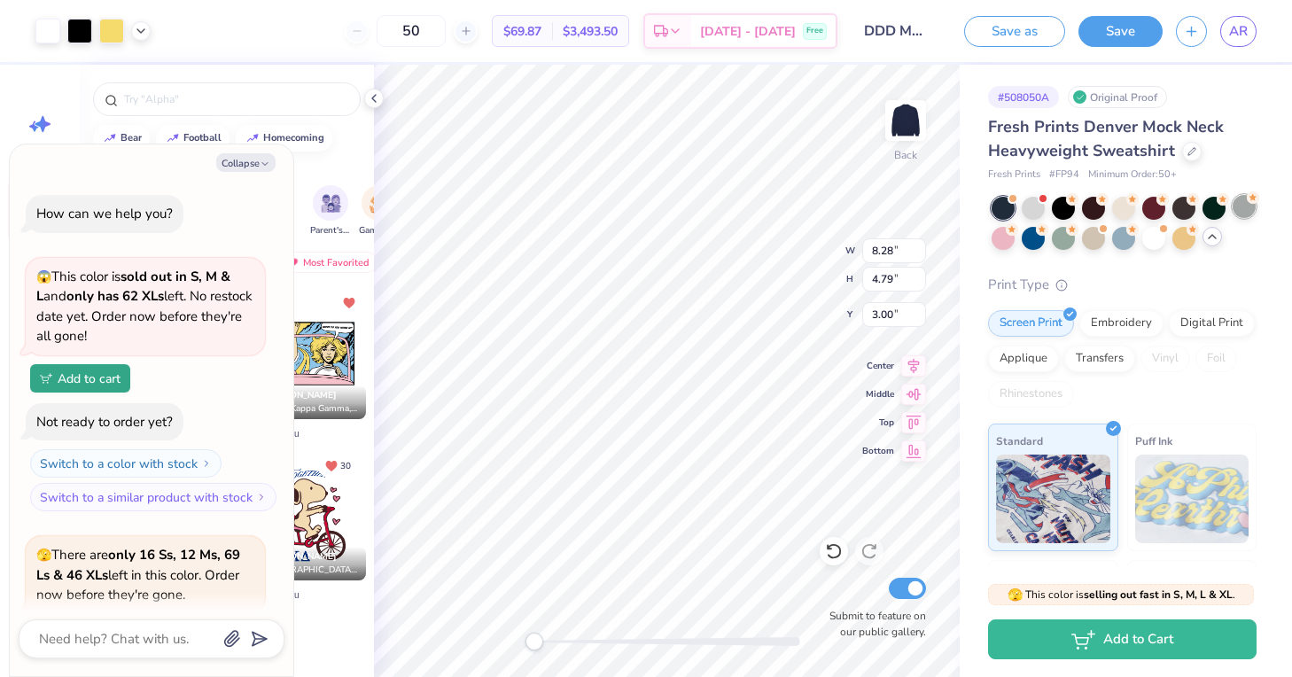
scroll to position [169, 0]
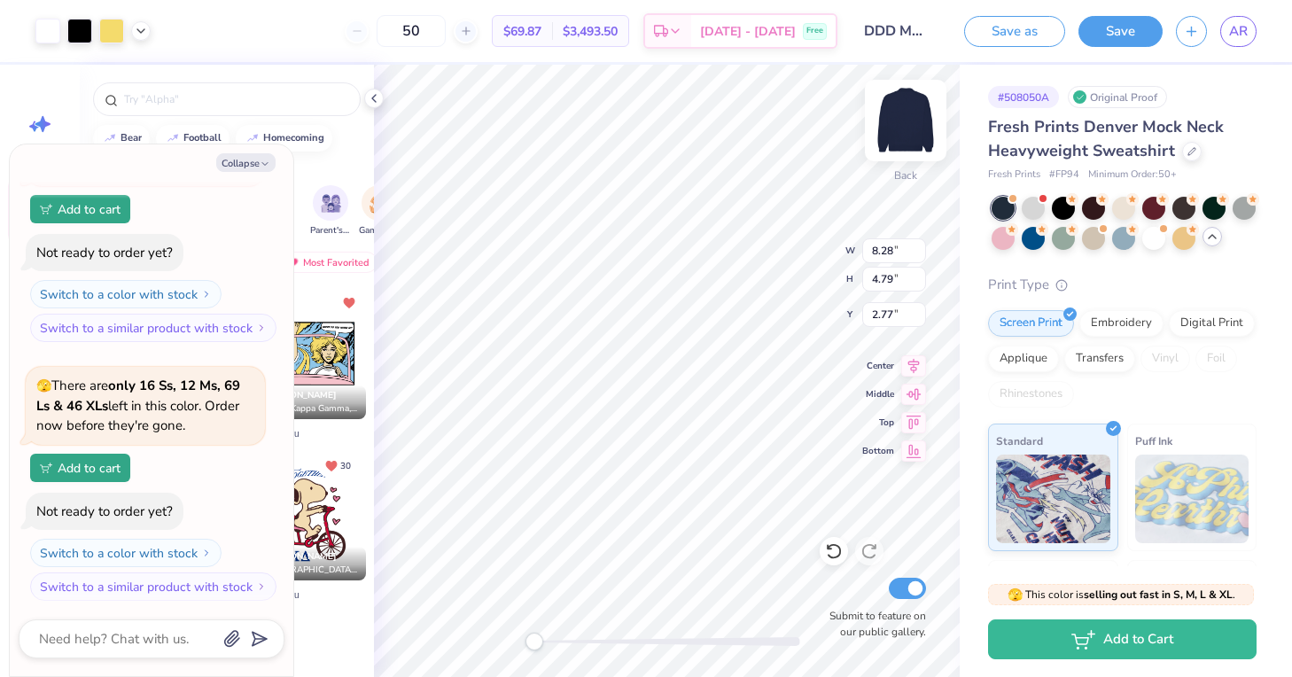
click at [904, 158] on div "Back" at bounding box center [905, 131] width 41 height 63
click at [912, 113] on img at bounding box center [905, 120] width 71 height 71
click at [1211, 208] on div at bounding box center [1213, 206] width 23 height 23
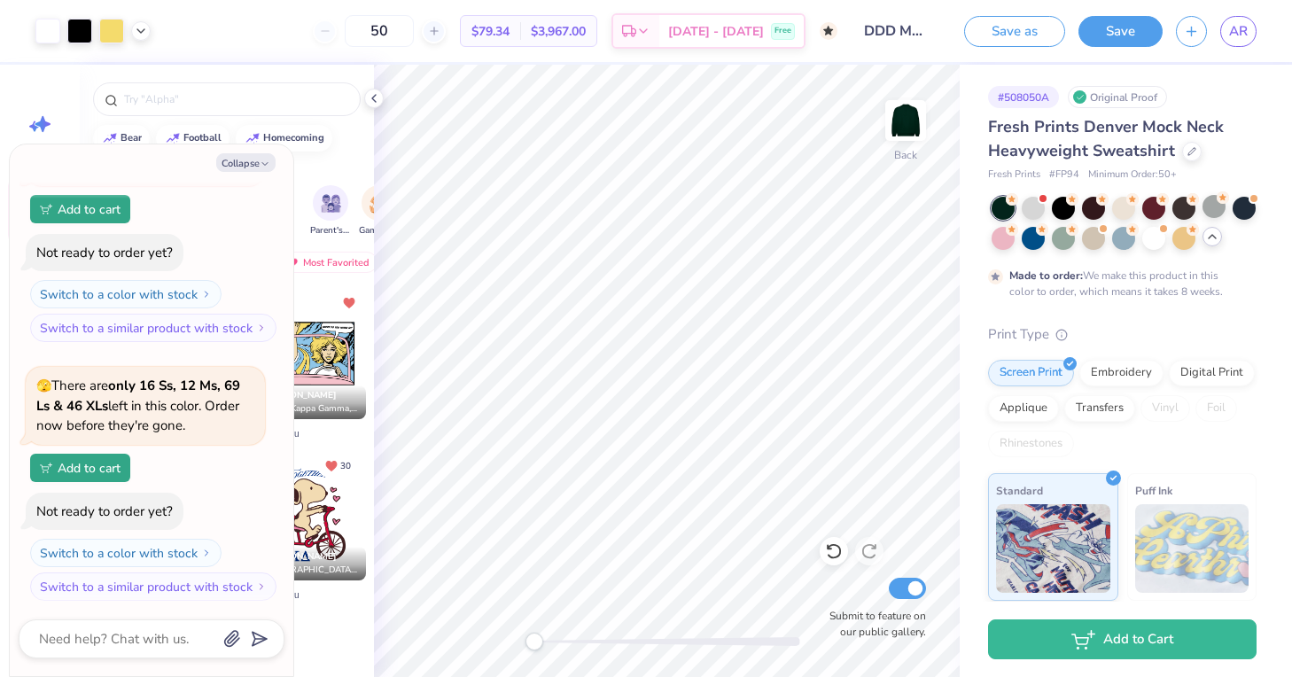
scroll to position [335, 0]
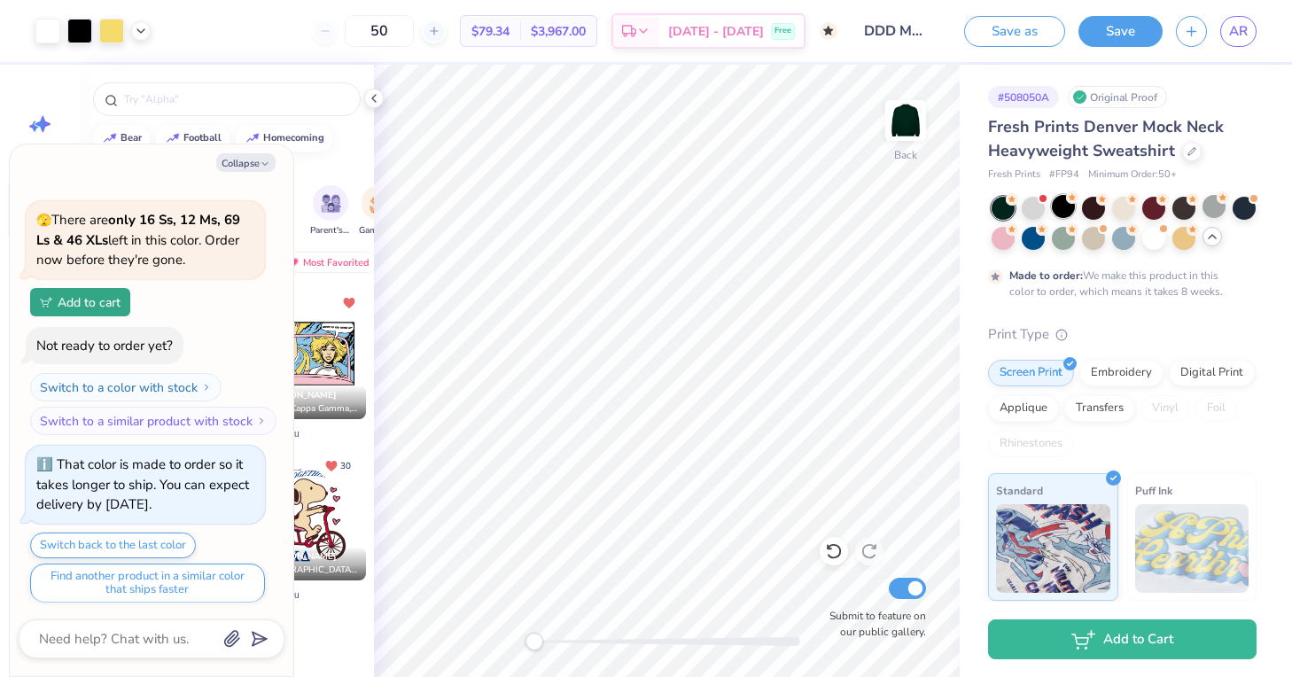
click at [1061, 206] on div at bounding box center [1062, 206] width 23 height 23
click at [1245, 206] on div at bounding box center [1243, 208] width 23 height 23
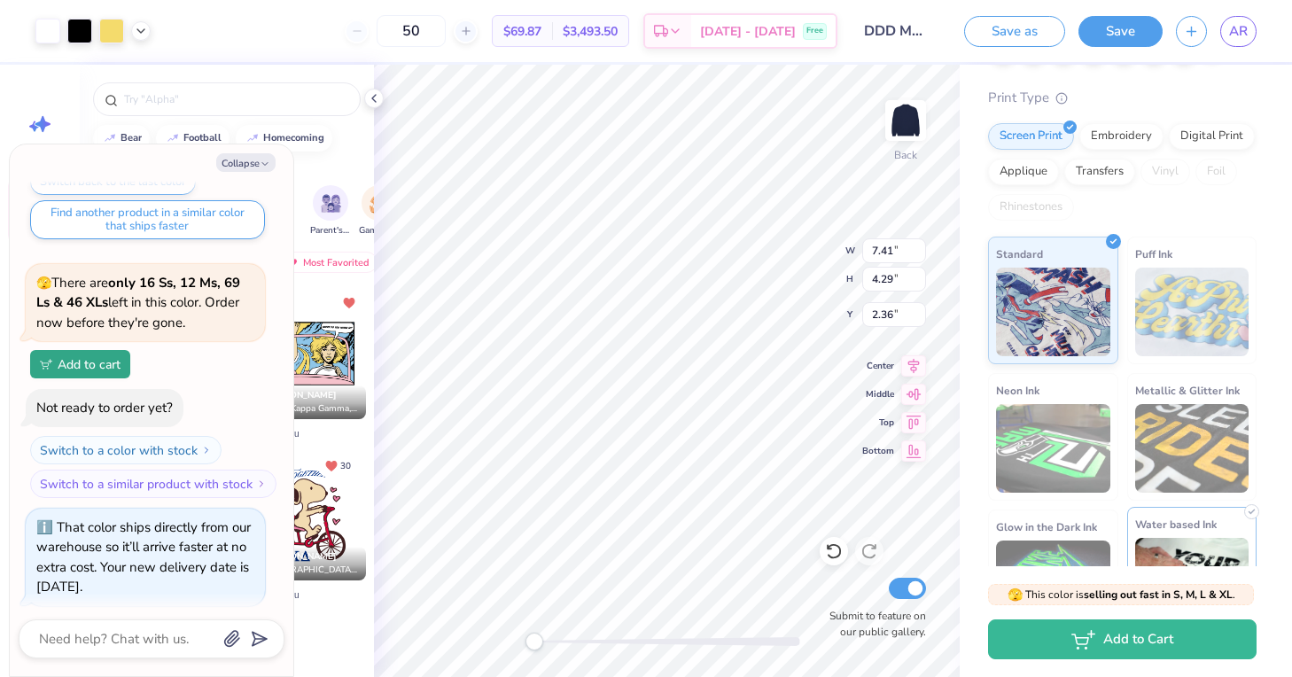
scroll to position [188, 0]
click at [1191, 297] on img at bounding box center [1192, 311] width 114 height 89
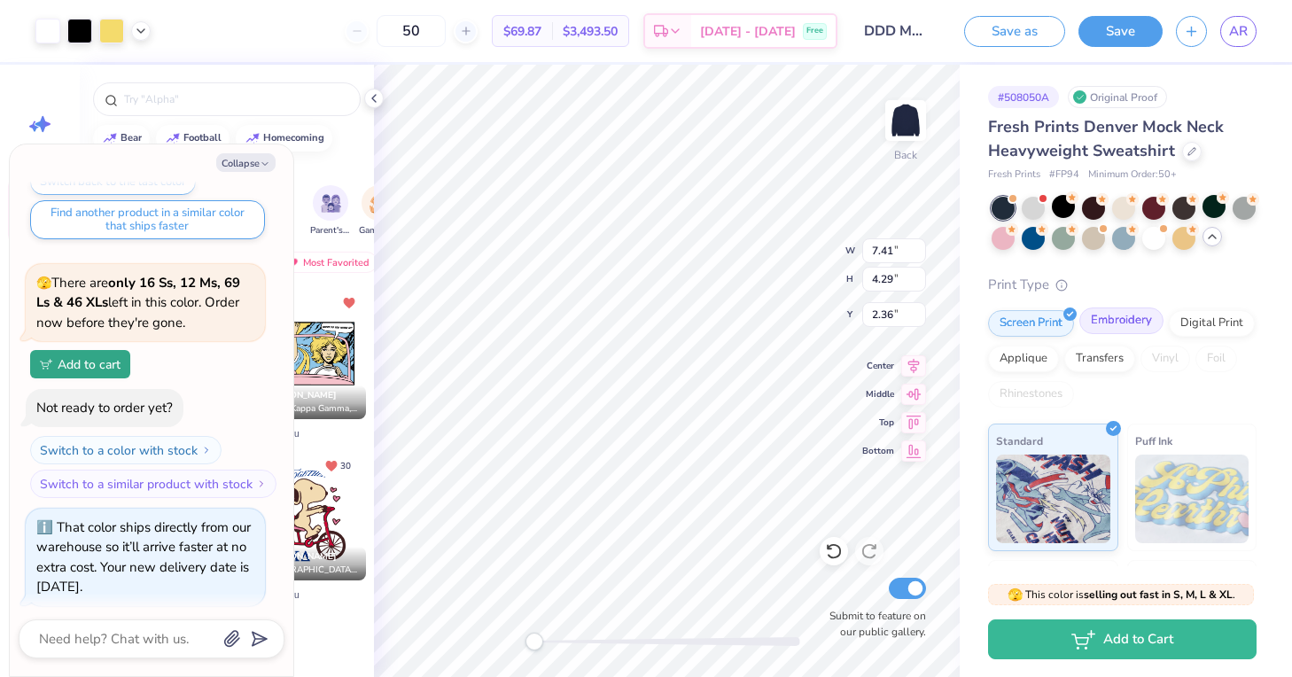
scroll to position [0, 0]
click at [1199, 318] on div "Digital Print" at bounding box center [1211, 320] width 86 height 27
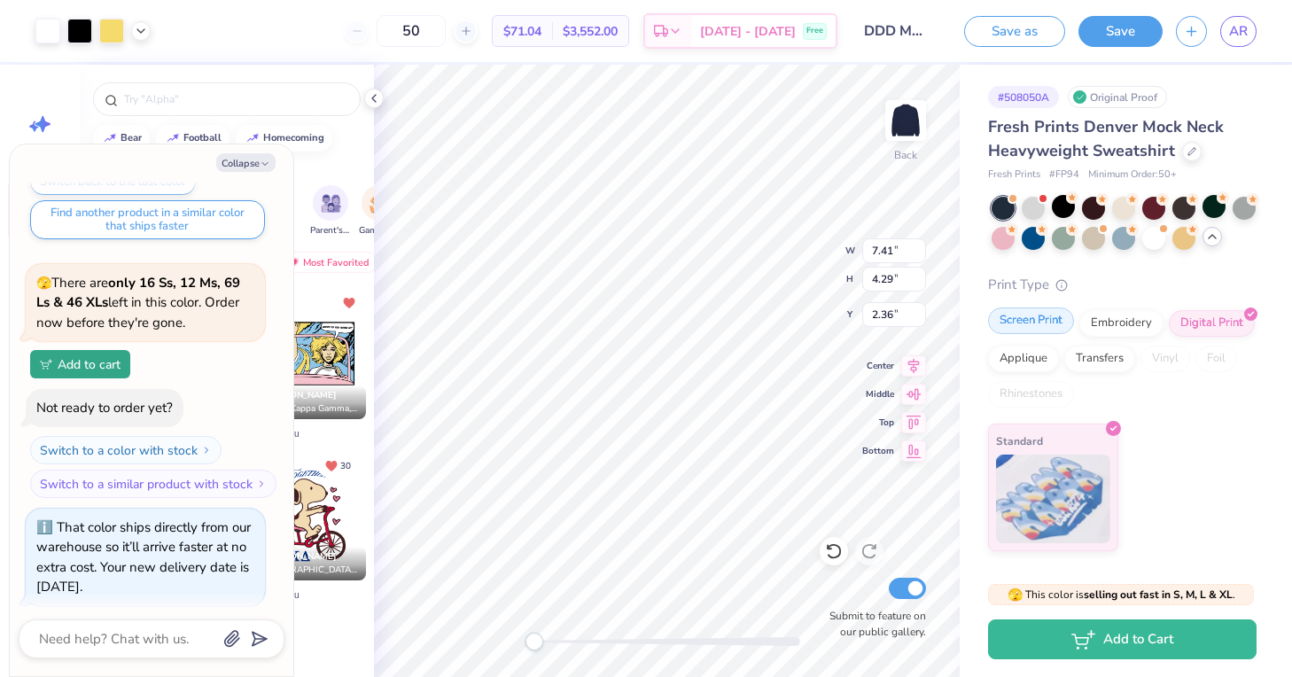
click at [1054, 316] on div "Screen Print" at bounding box center [1031, 320] width 86 height 27
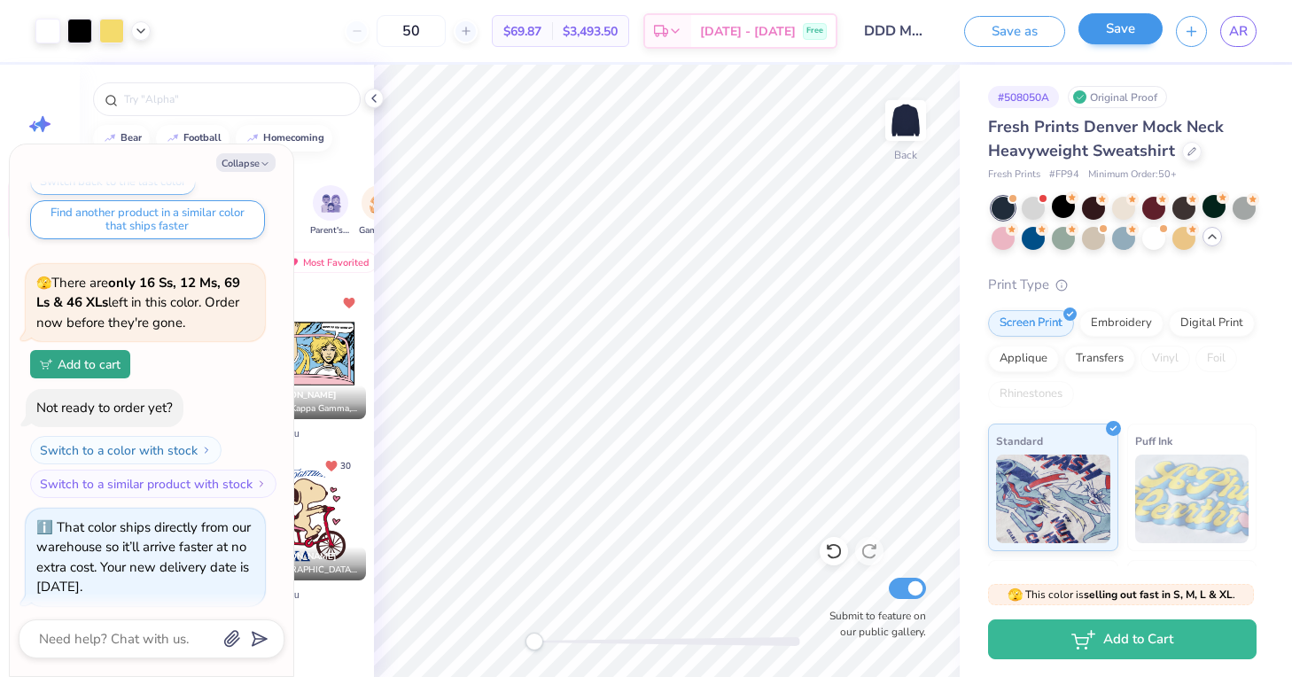
click at [1123, 34] on button "Save" at bounding box center [1120, 28] width 84 height 31
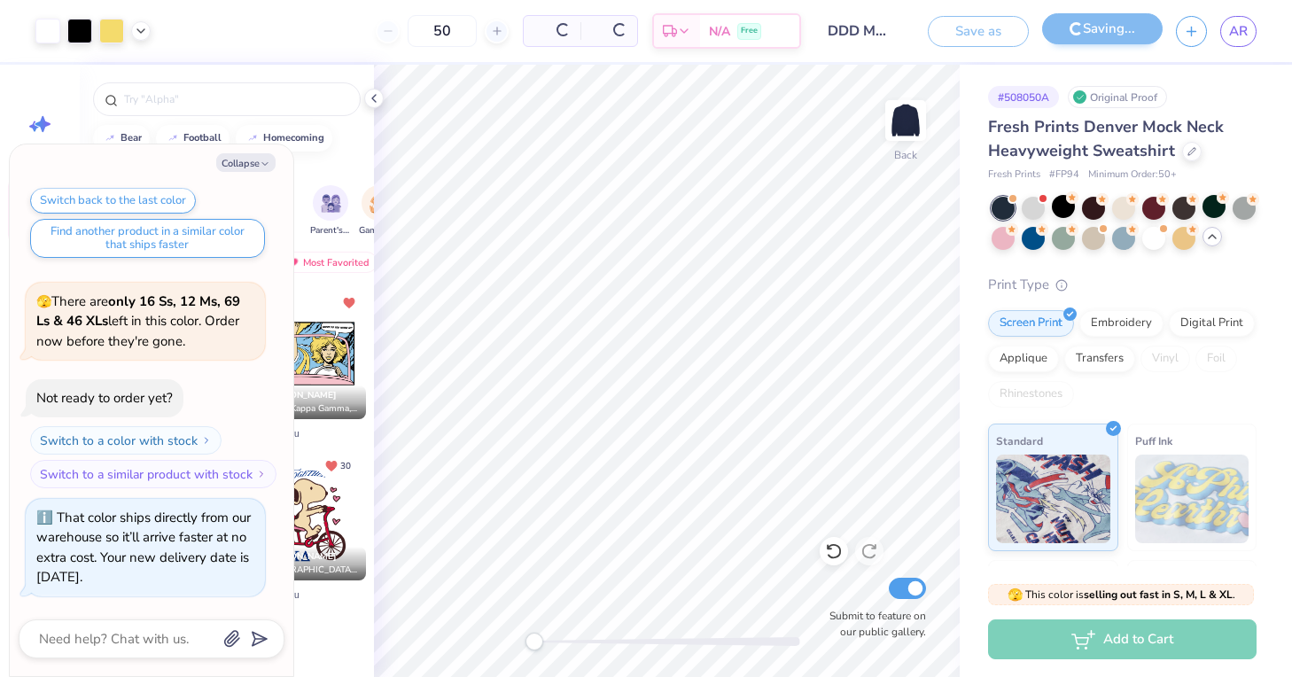
scroll to position [613, 0]
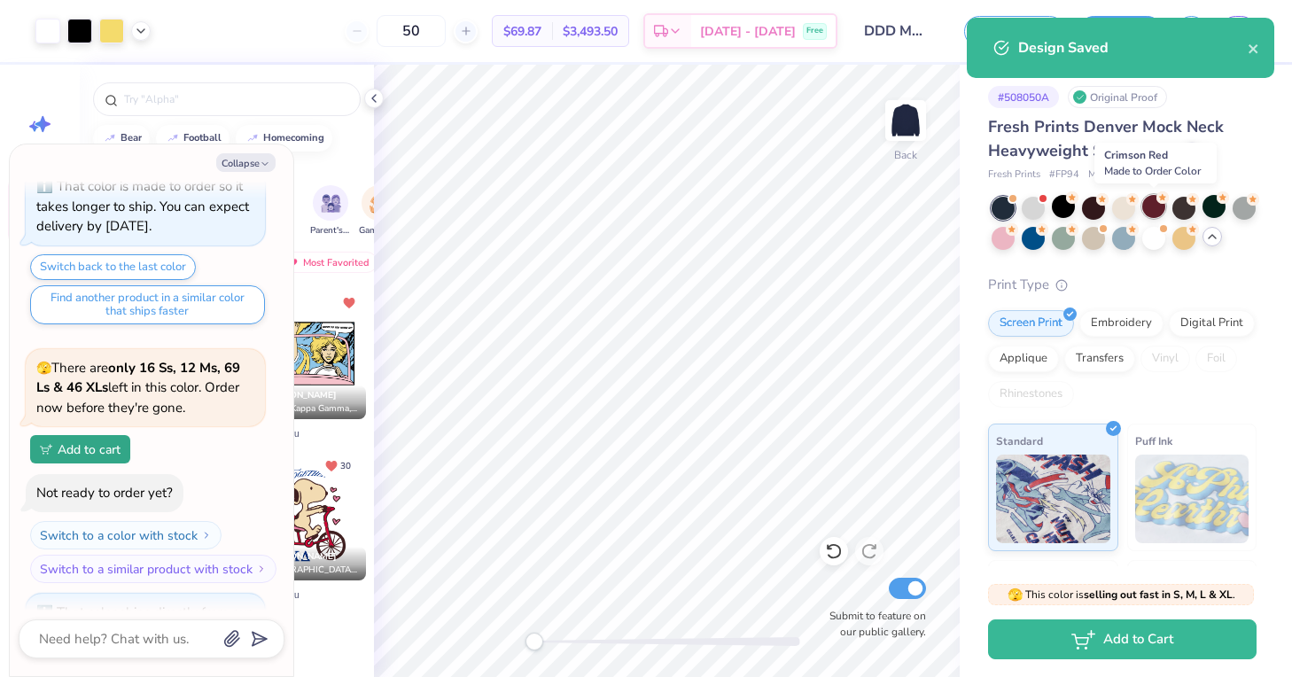
click at [1157, 207] on div at bounding box center [1153, 206] width 23 height 23
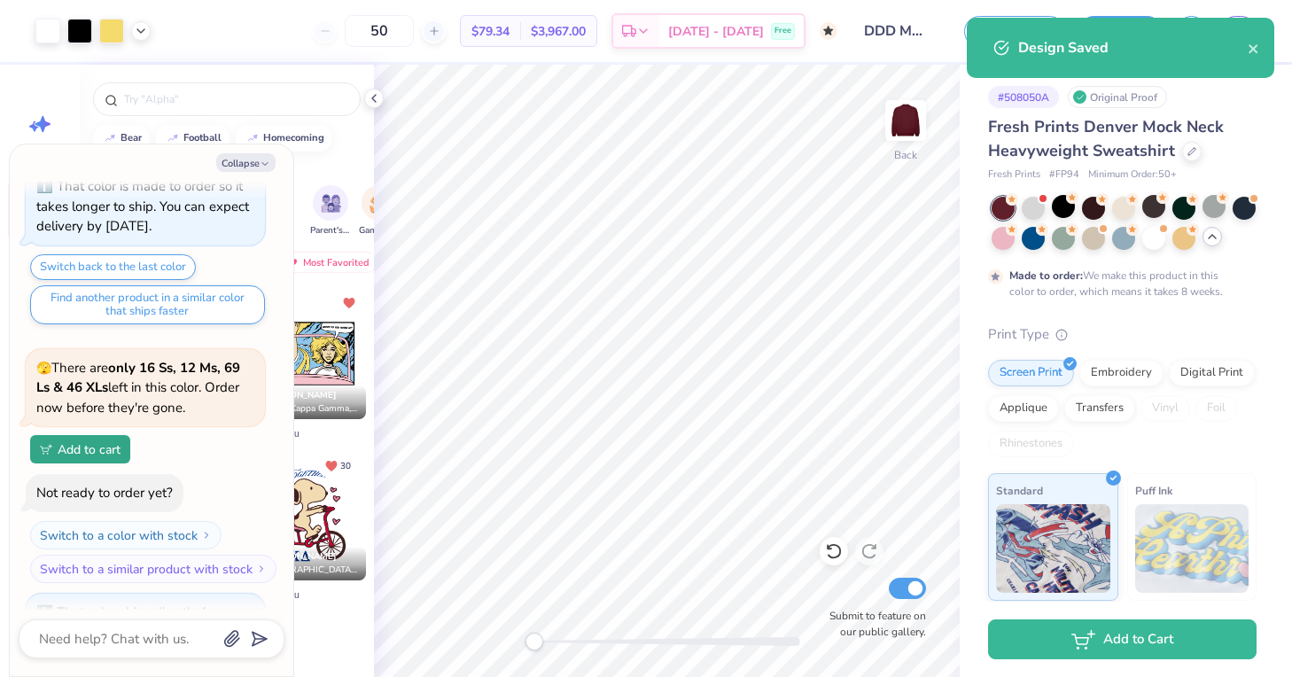
scroll to position [864, 0]
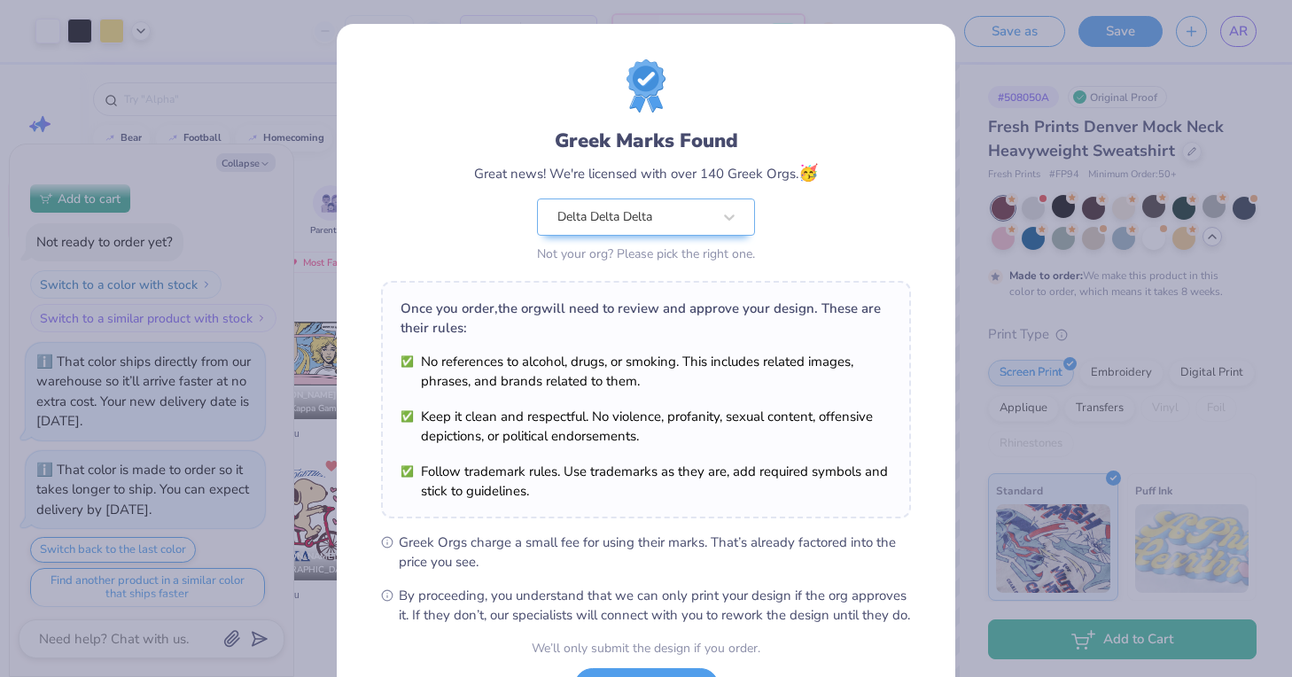
click at [922, 56] on div "Greek Marks Found Great news! We're licensed with over 140 Greek Orgs. 🥳 Delta …" at bounding box center [646, 405] width 618 height 762
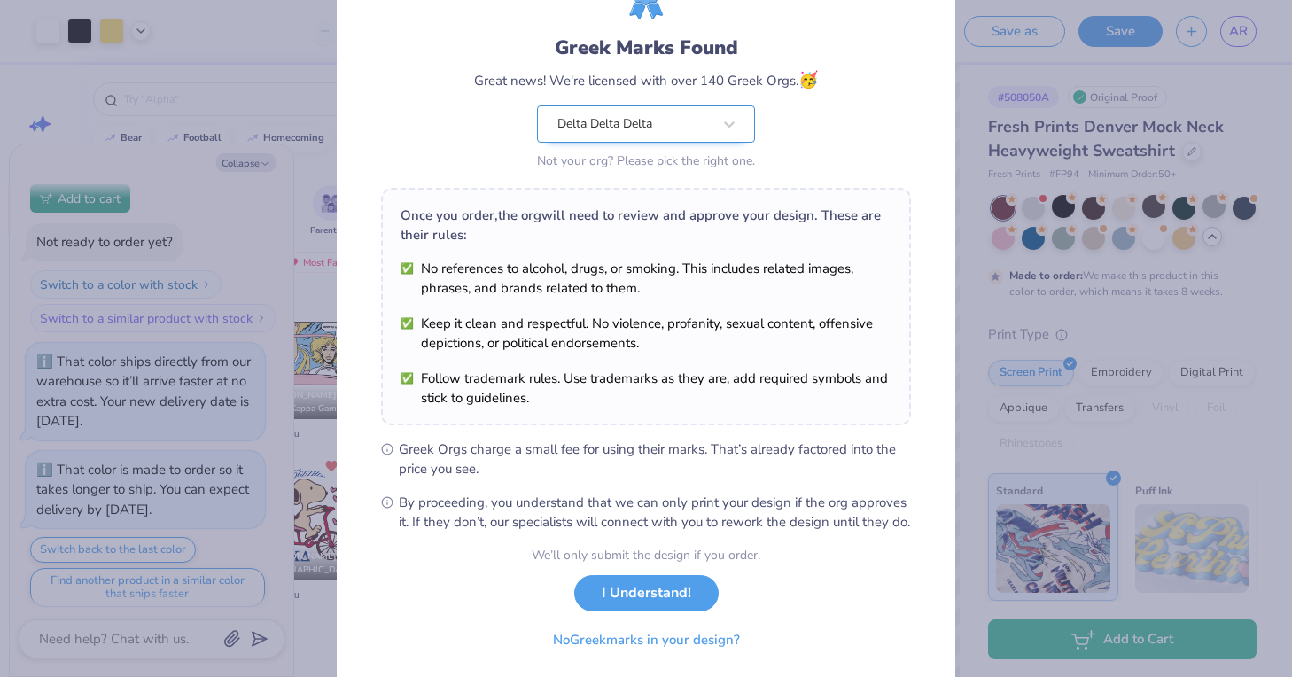
scroll to position [104, 0]
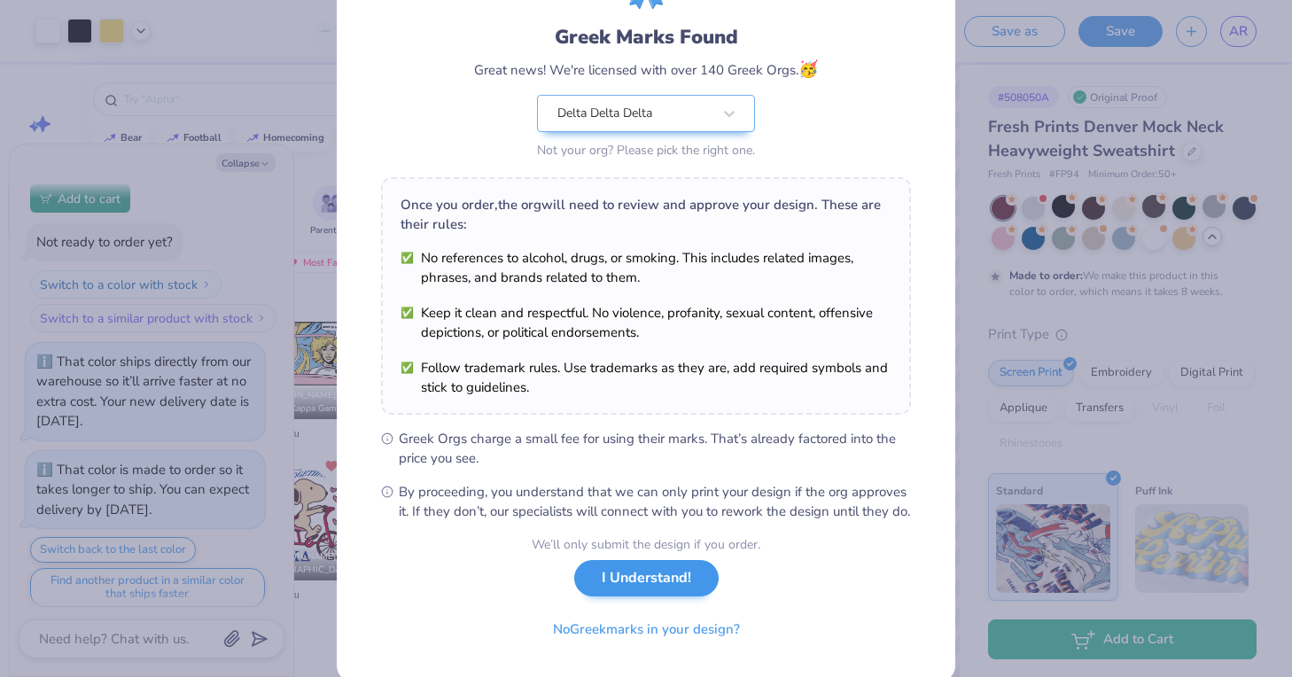
click at [627, 590] on button "I Understand!" at bounding box center [646, 578] width 144 height 36
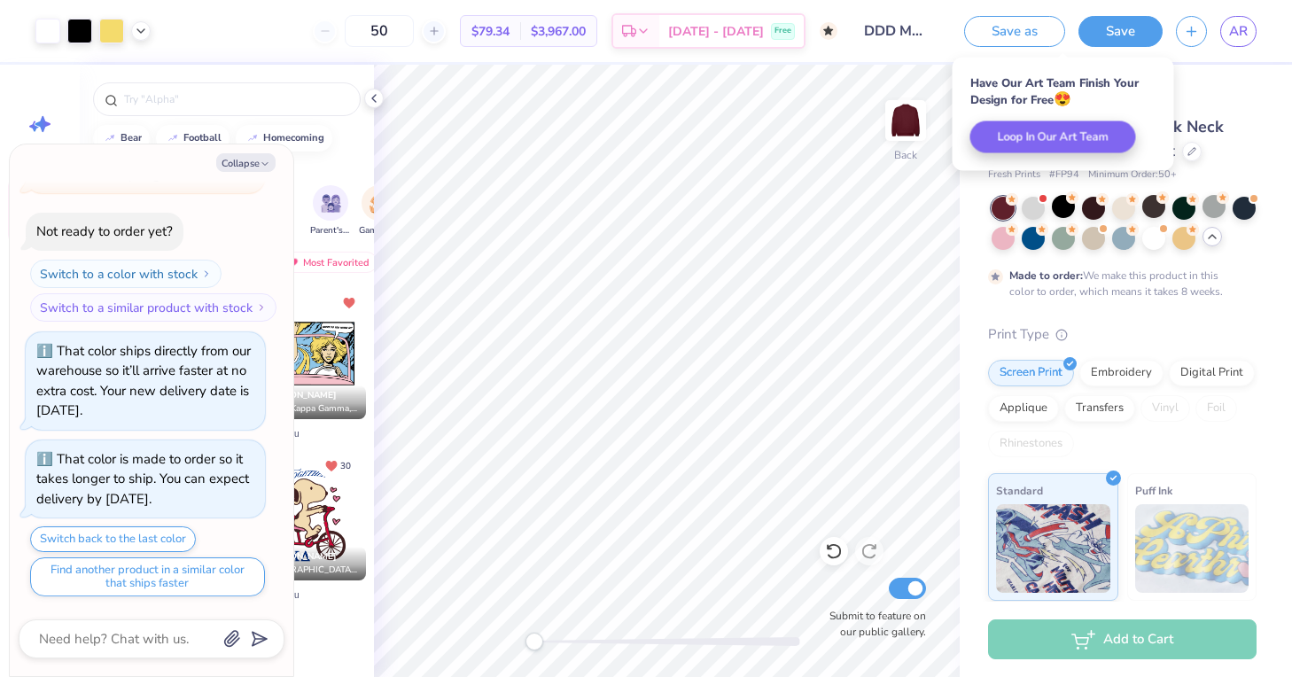
scroll to position [779, 0]
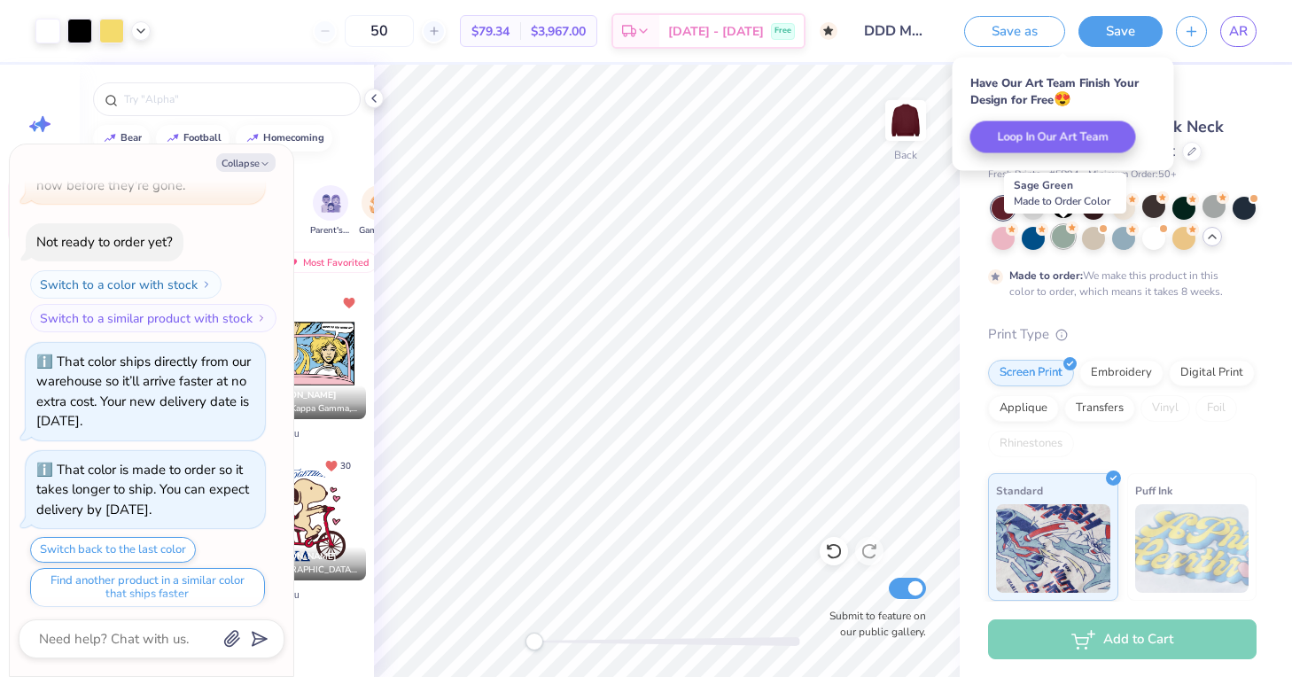
click at [1062, 232] on div at bounding box center [1062, 236] width 23 height 23
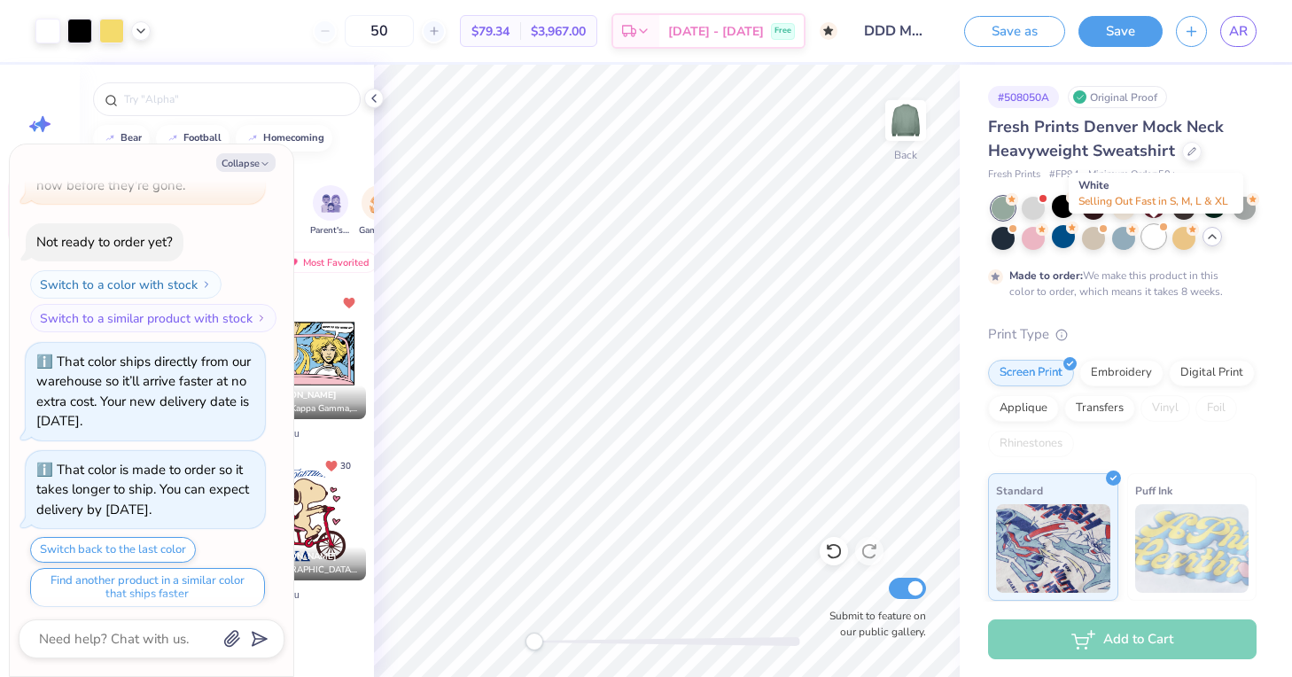
click at [1148, 235] on div at bounding box center [1153, 236] width 23 height 23
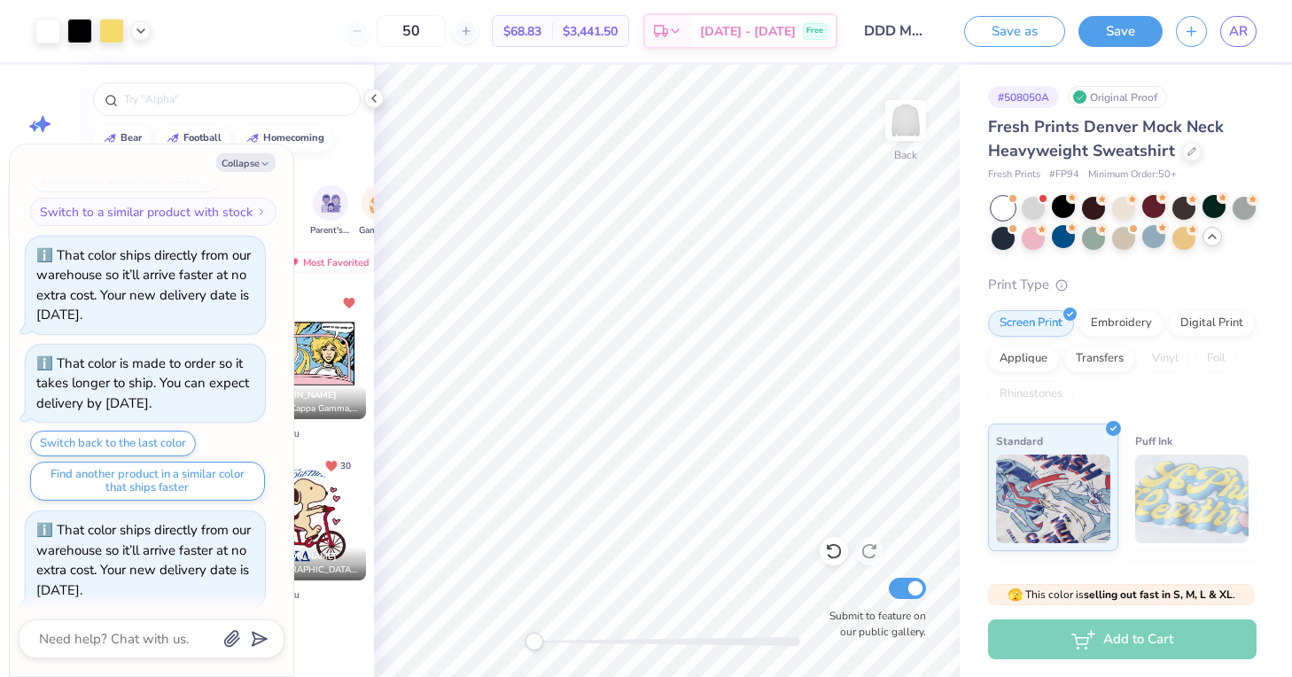
scroll to position [1113, 0]
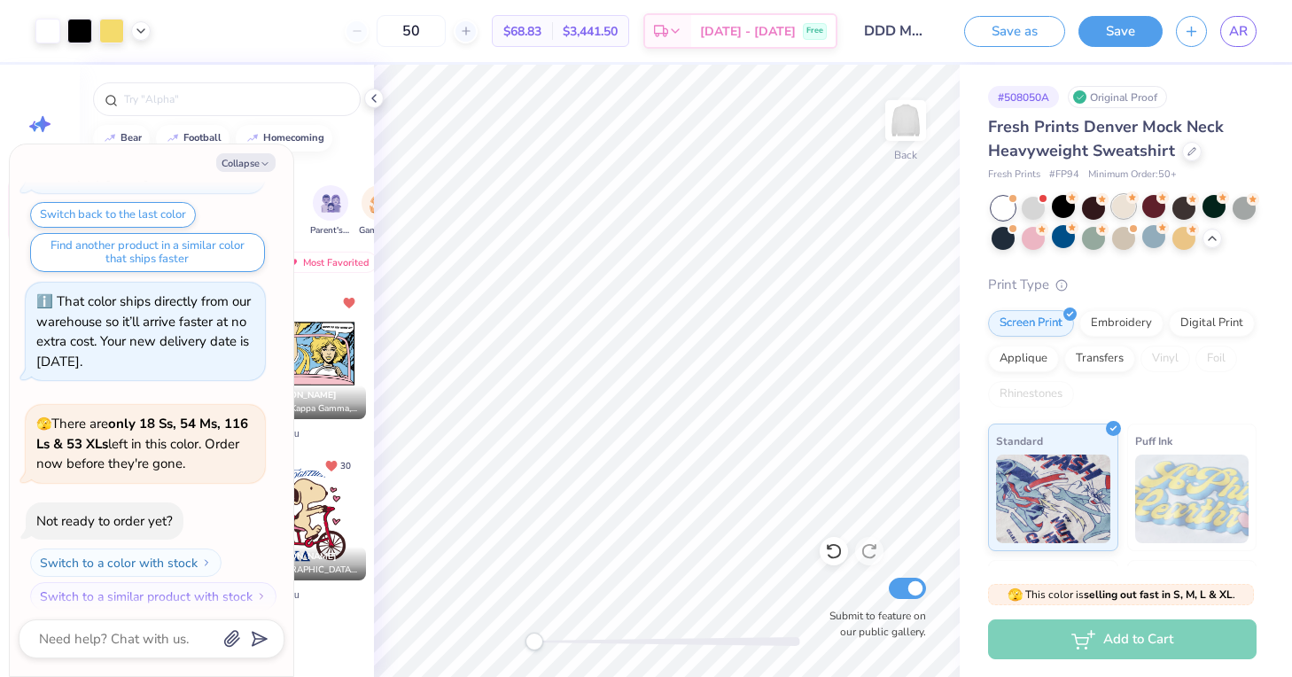
click at [1134, 208] on div at bounding box center [1123, 206] width 23 height 23
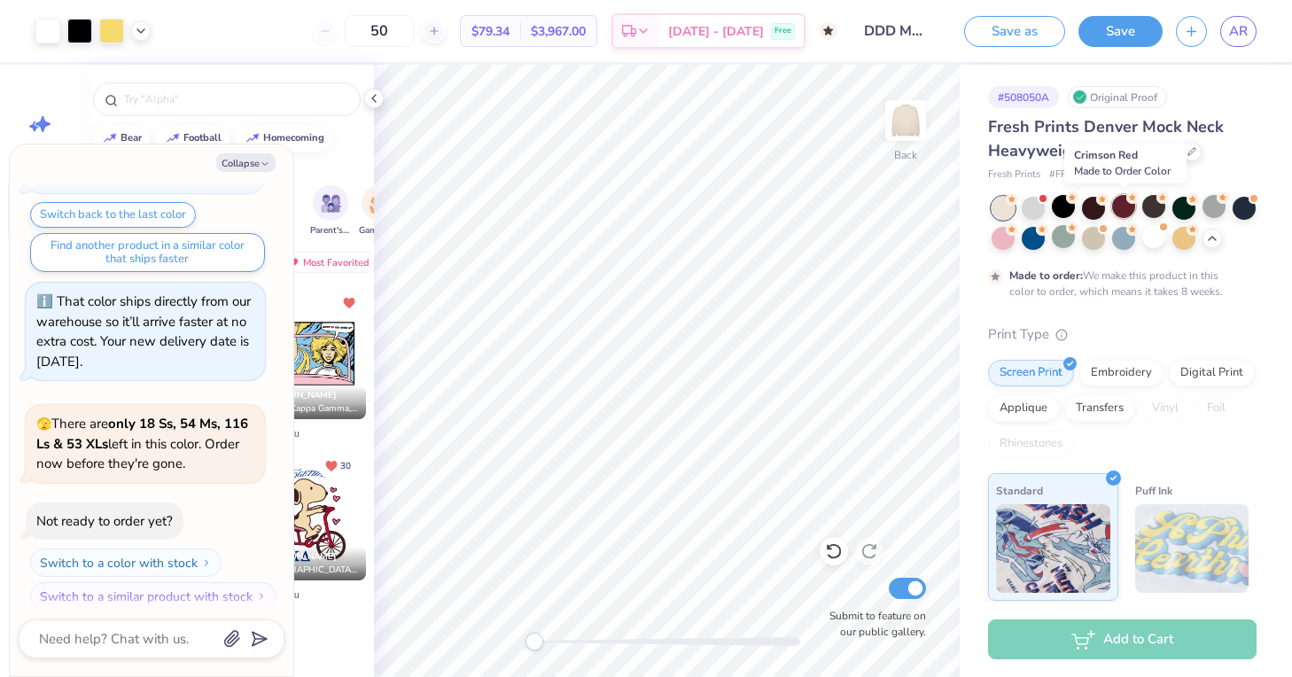
scroll to position [1279, 0]
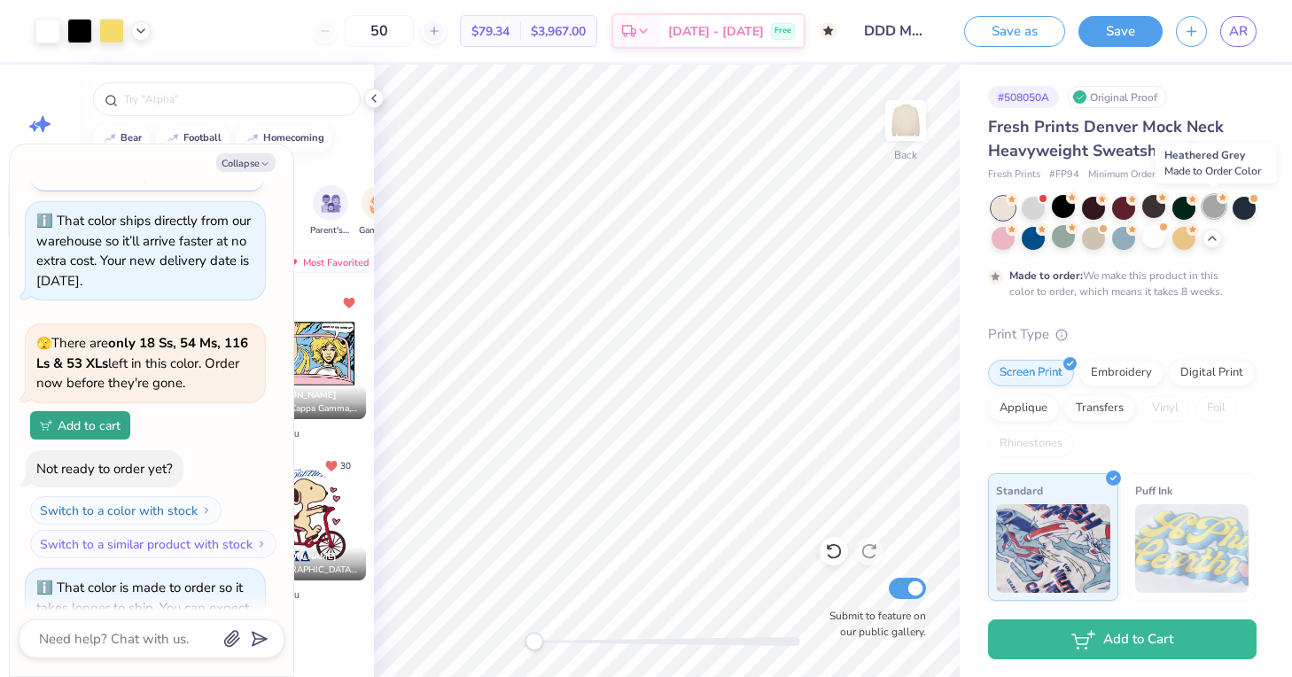
click at [1222, 207] on div at bounding box center [1213, 206] width 23 height 23
click at [1034, 203] on div at bounding box center [1032, 206] width 23 height 23
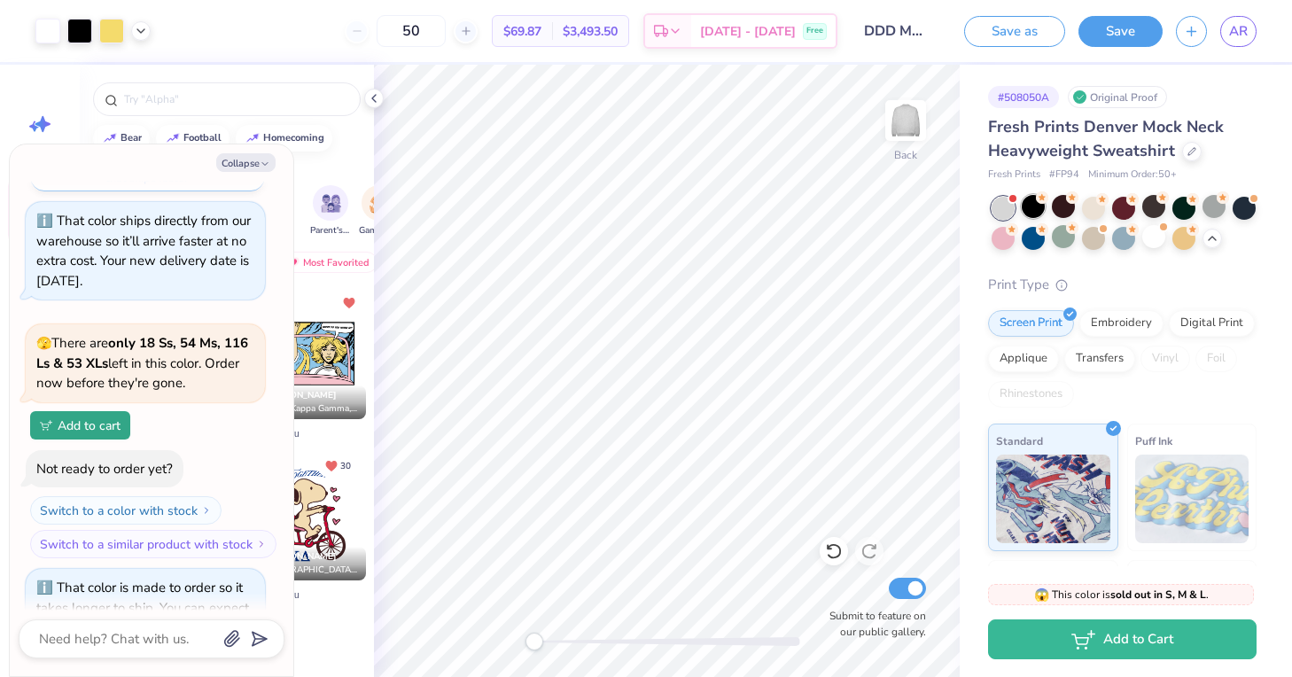
scroll to position [1775, 0]
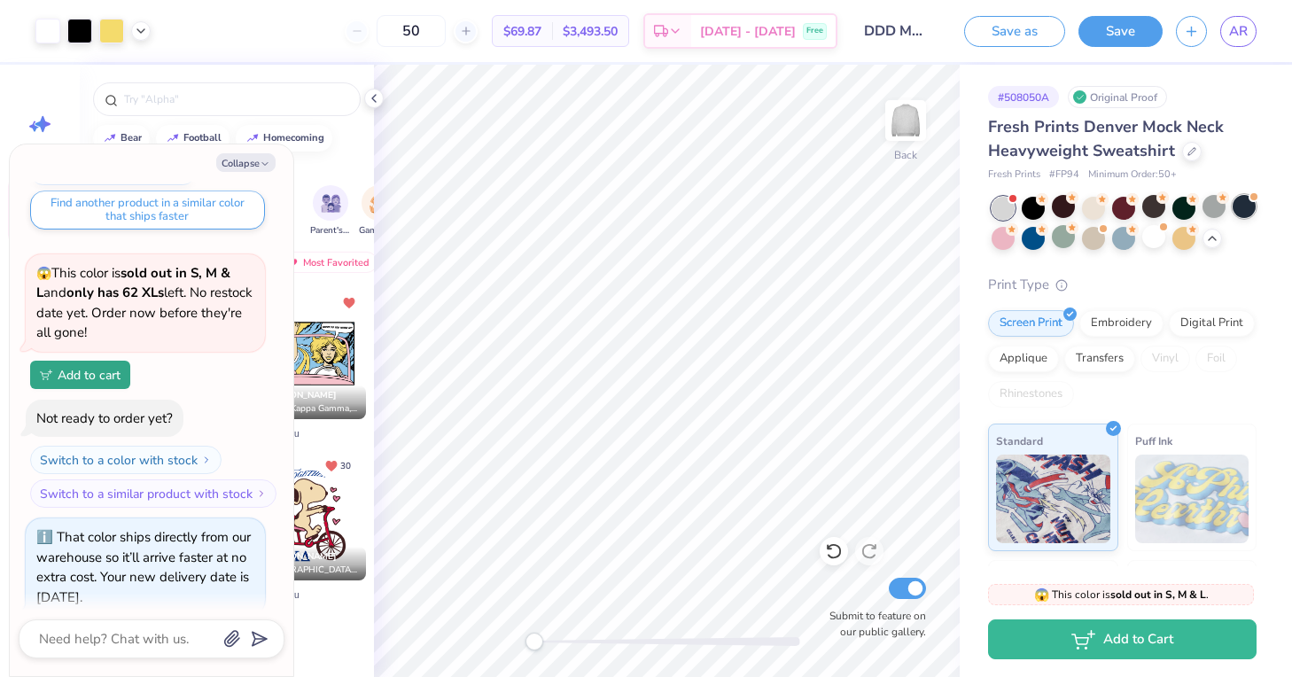
click at [1243, 207] on div at bounding box center [1243, 206] width 23 height 23
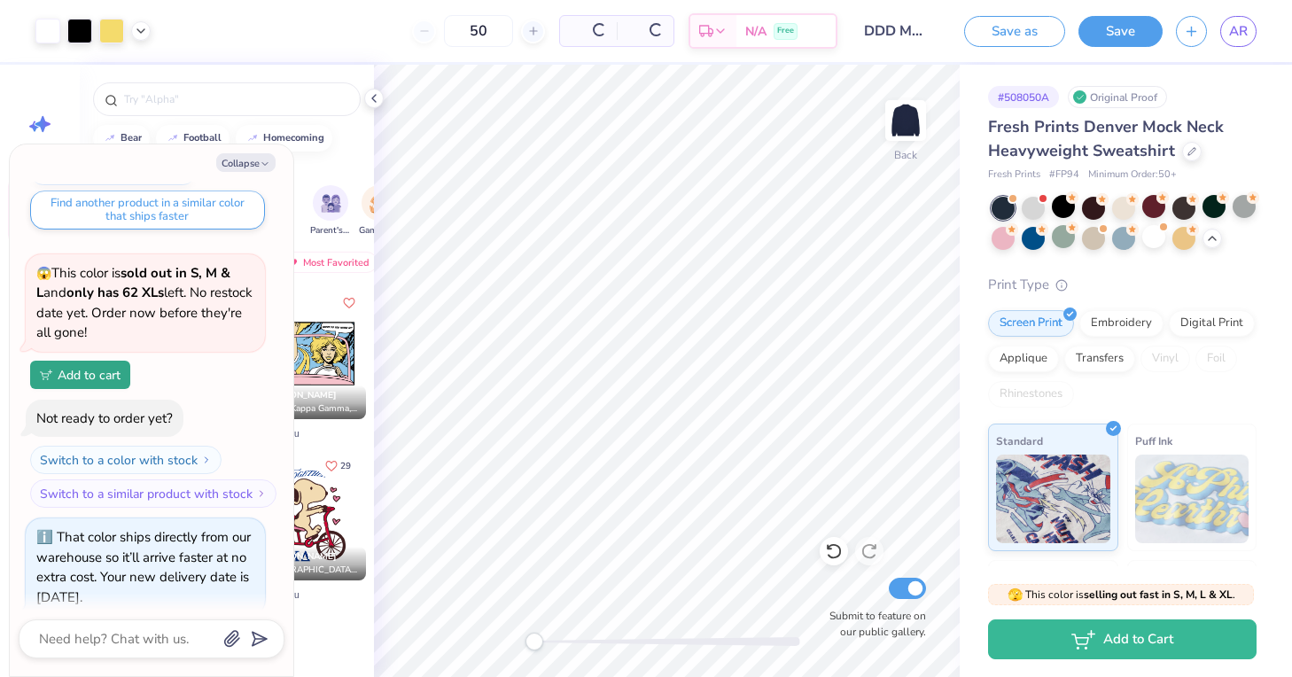
scroll to position [2032, 0]
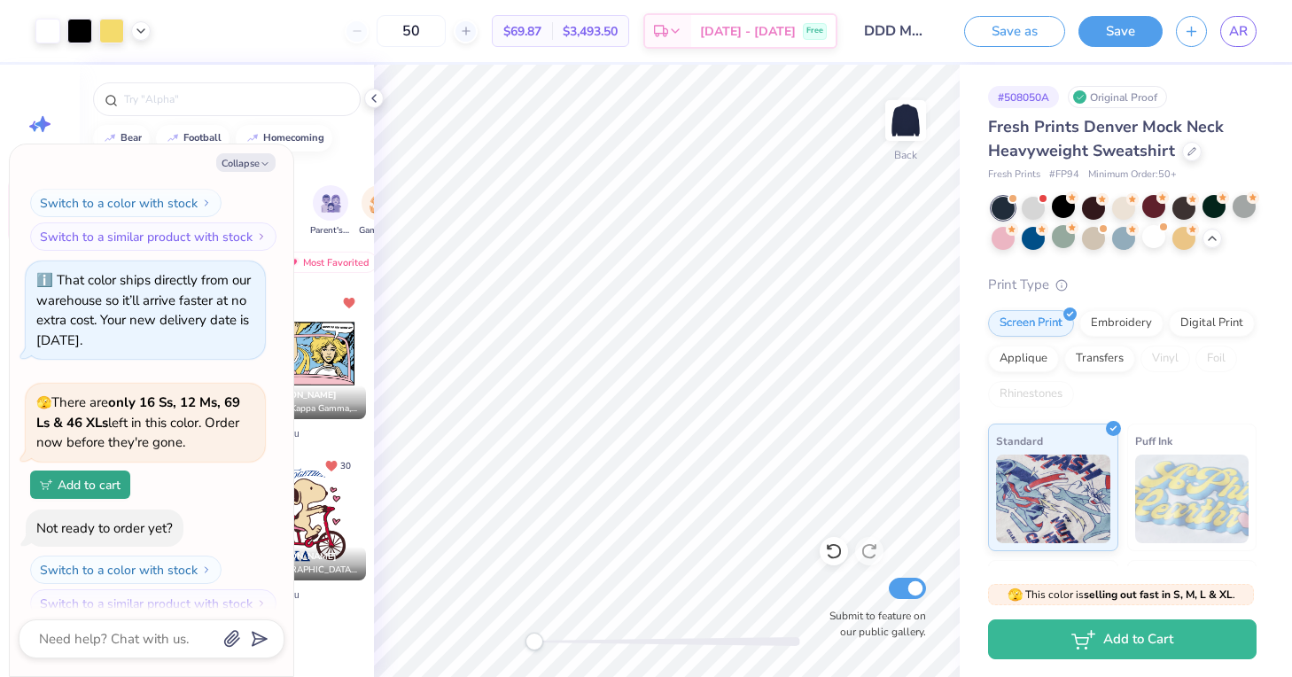
type textarea "x"
